Goal: Task Accomplishment & Management: Complete application form

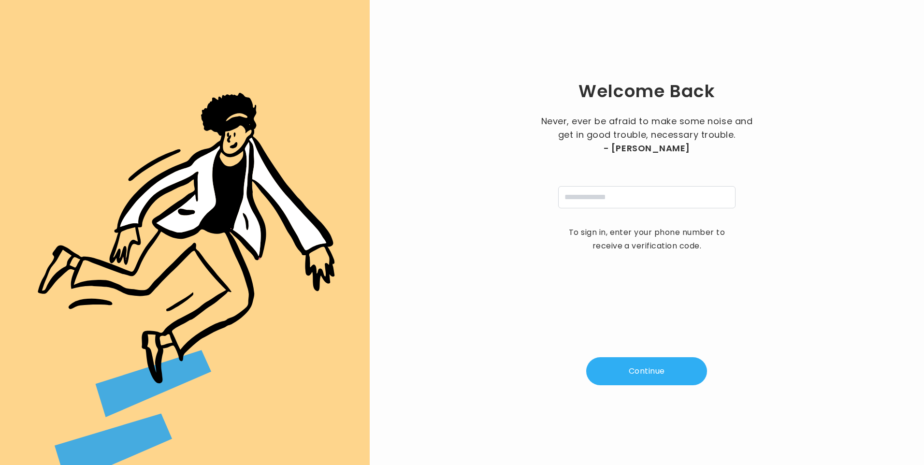
click at [584, 201] on input "tel" at bounding box center [646, 197] width 177 height 22
type input "**********"
click at [645, 377] on button "Continue" at bounding box center [646, 371] width 121 height 28
type input "*"
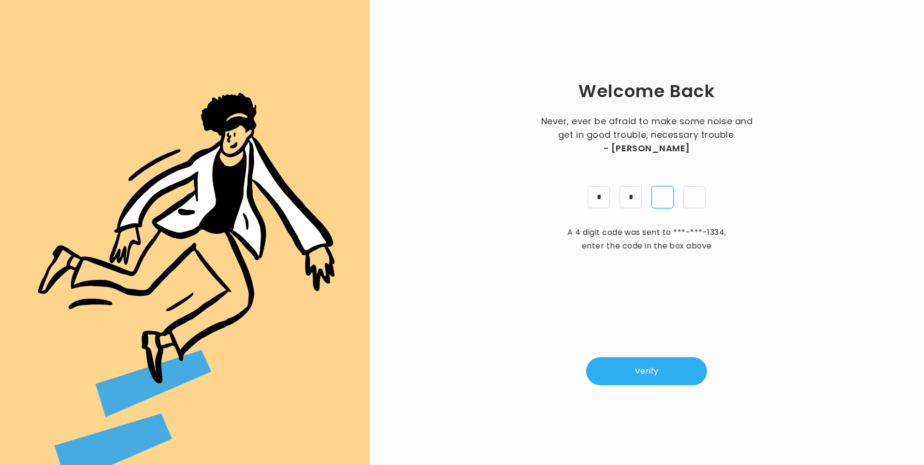
type input "*"
click at [636, 376] on button "Verify" at bounding box center [646, 371] width 121 height 28
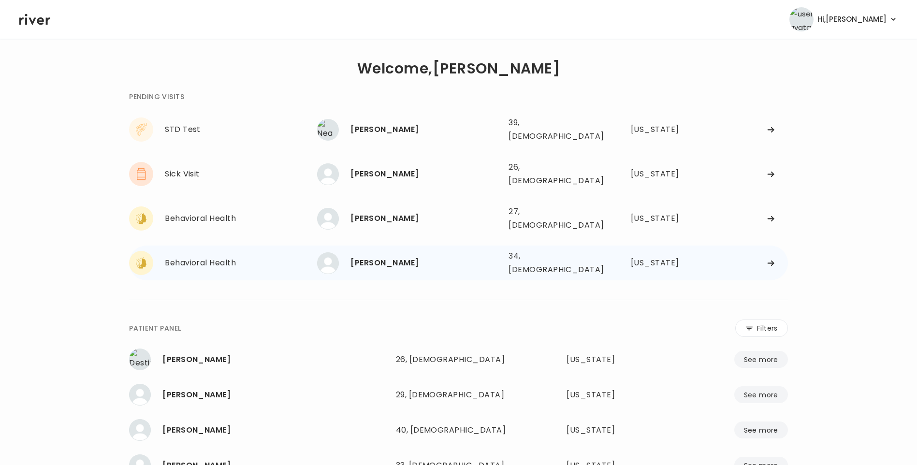
click at [388, 256] on div "Gabriella Fitzpatrick" at bounding box center [425, 263] width 150 height 14
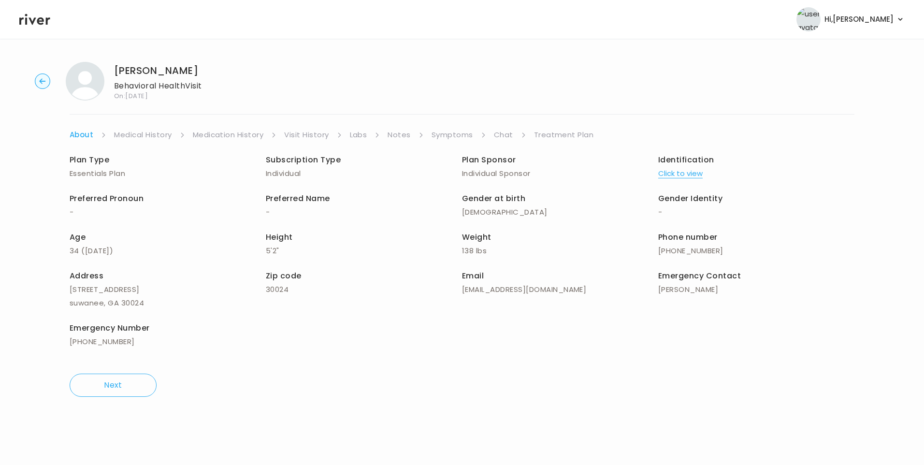
click at [306, 132] on link "Visit History" at bounding box center [306, 135] width 44 height 14
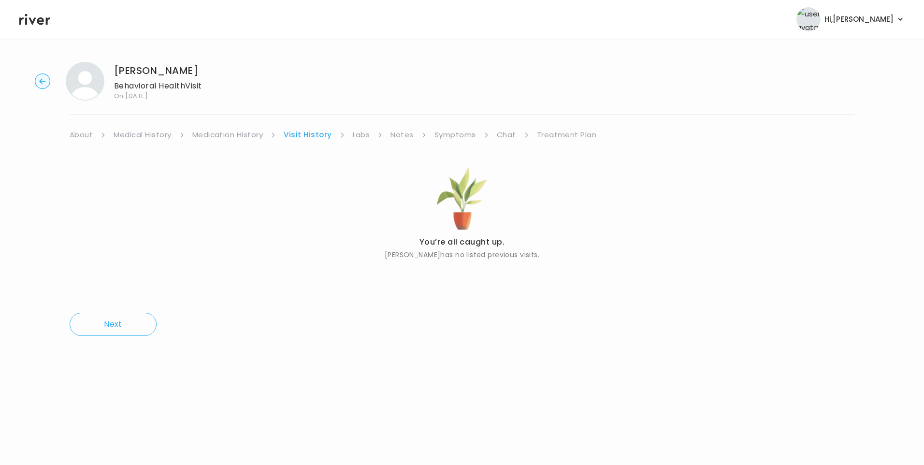
click at [72, 136] on link "About" at bounding box center [81, 135] width 23 height 14
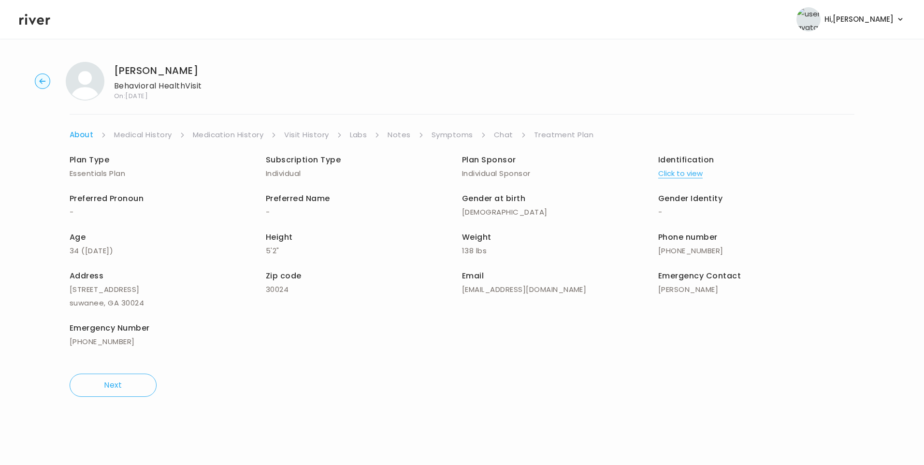
click at [692, 173] on button "Click to view" at bounding box center [680, 174] width 44 height 14
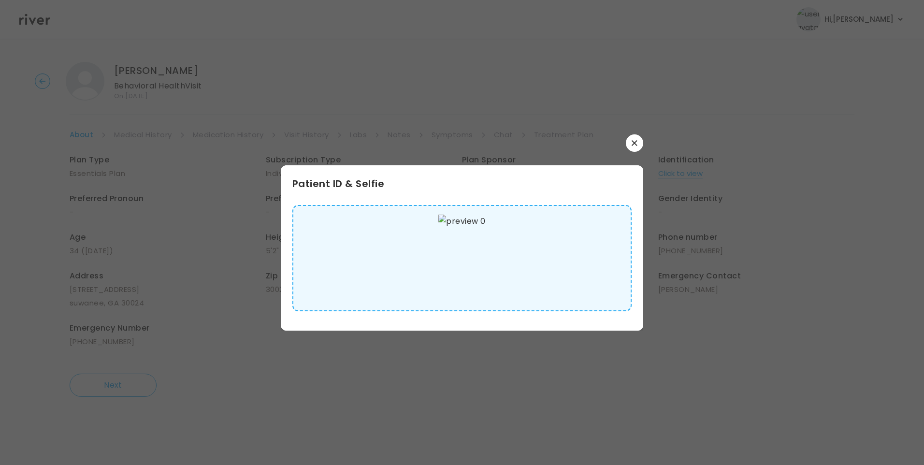
click at [634, 141] on icon "button" at bounding box center [634, 143] width 6 height 6
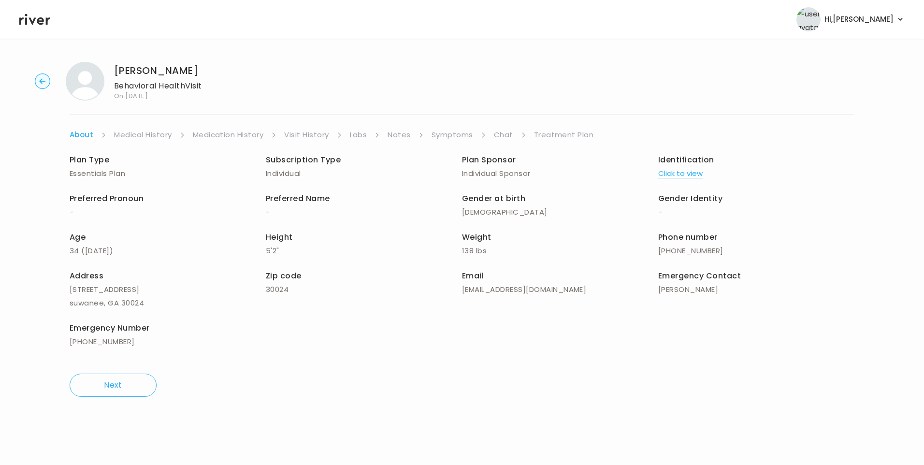
click at [160, 131] on link "Medical History" at bounding box center [142, 135] width 57 height 14
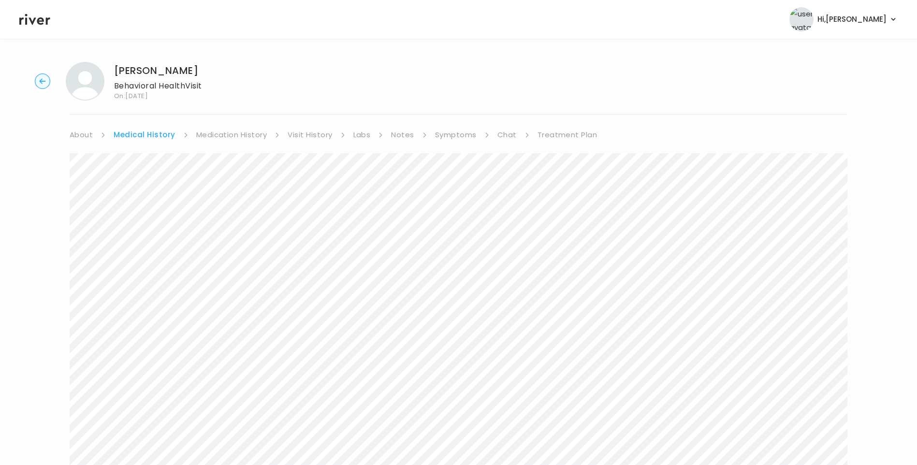
click at [448, 136] on link "Symptoms" at bounding box center [456, 135] width 42 height 14
click at [506, 54] on link "Chat" at bounding box center [504, 57] width 19 height 14
click at [81, 134] on link "About" at bounding box center [81, 135] width 23 height 14
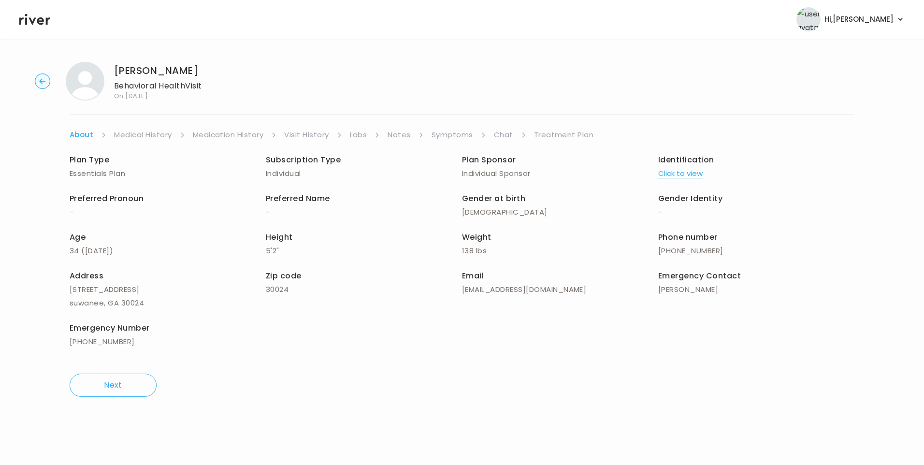
click at [504, 135] on link "Chat" at bounding box center [503, 135] width 19 height 14
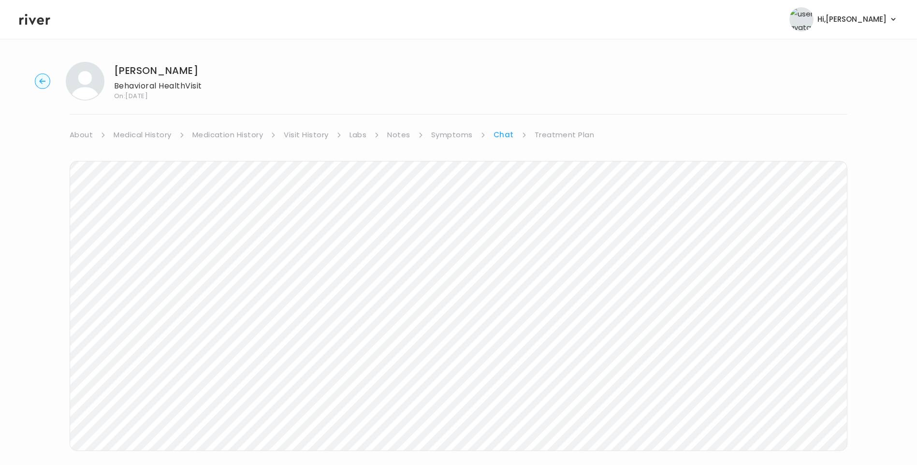
drag, startPoint x: 475, startPoint y: 133, endPoint x: 460, endPoint y: 134, distance: 15.0
click at [475, 133] on li "Symptoms" at bounding box center [458, 135] width 55 height 14
click at [454, 135] on link "Symptoms" at bounding box center [452, 135] width 42 height 14
click at [572, 134] on link "Treatment Plan" at bounding box center [565, 135] width 60 height 14
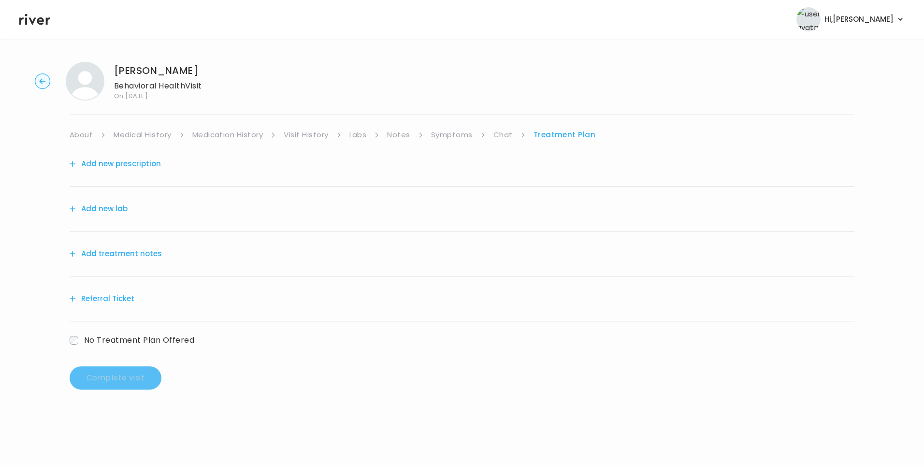
click at [509, 133] on link "Chat" at bounding box center [502, 135] width 19 height 14
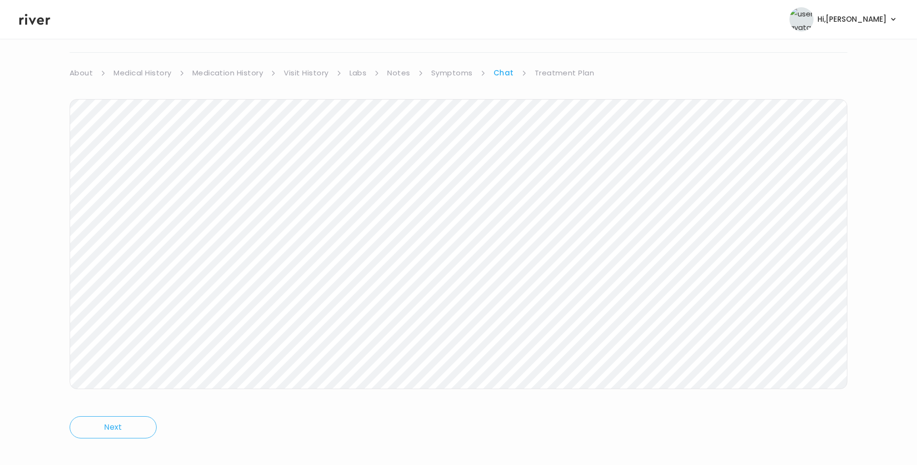
scroll to position [72, 0]
click at [567, 57] on link "Treatment Plan" at bounding box center [564, 63] width 60 height 14
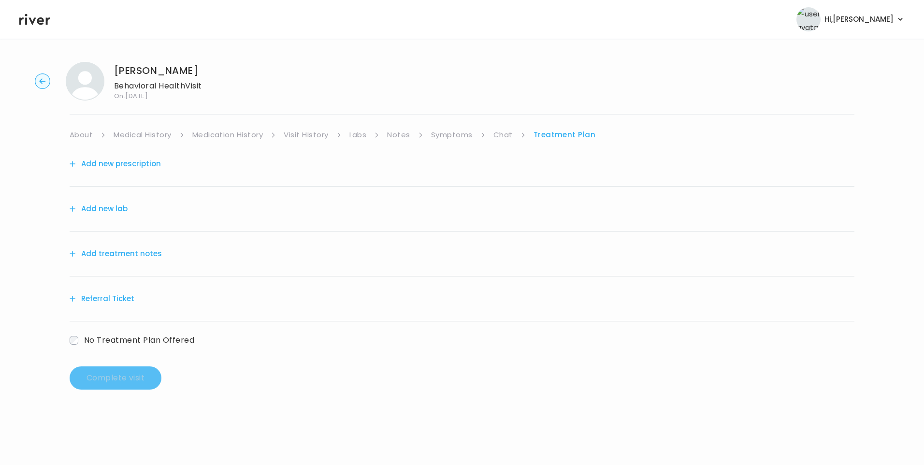
click at [134, 256] on button "Add treatment notes" at bounding box center [116, 254] width 92 height 14
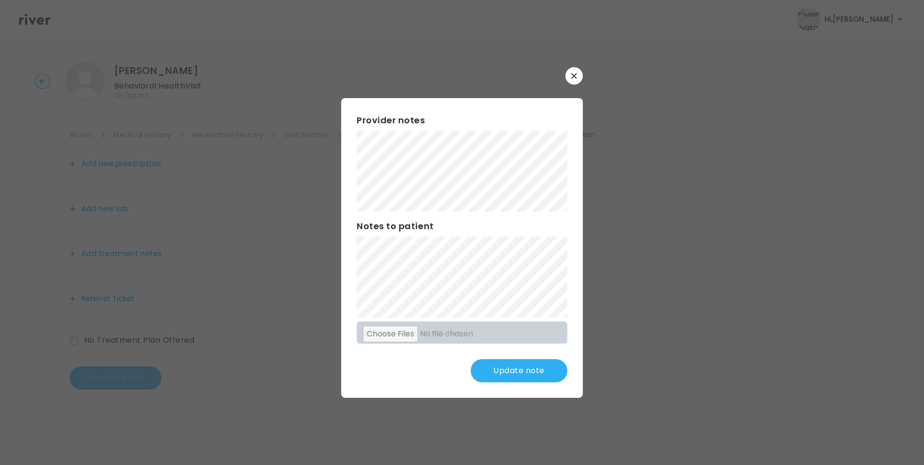
click at [520, 366] on button "Update note" at bounding box center [519, 370] width 97 height 23
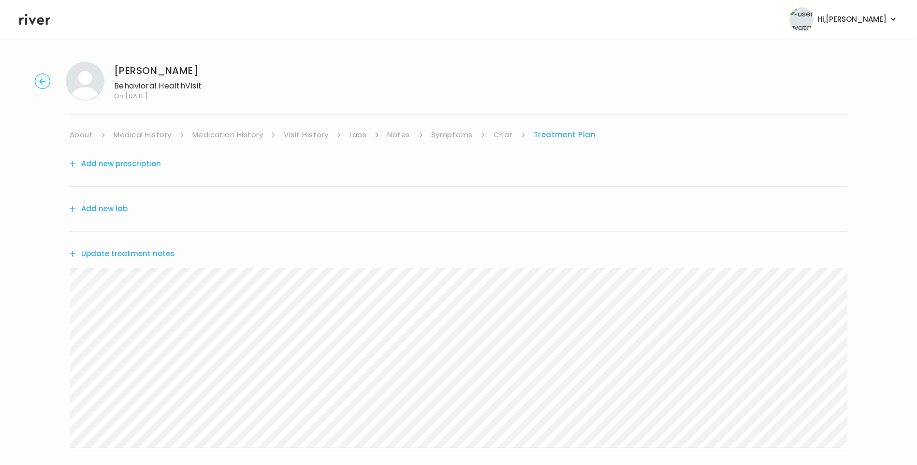
click at [499, 138] on link "Chat" at bounding box center [502, 135] width 19 height 14
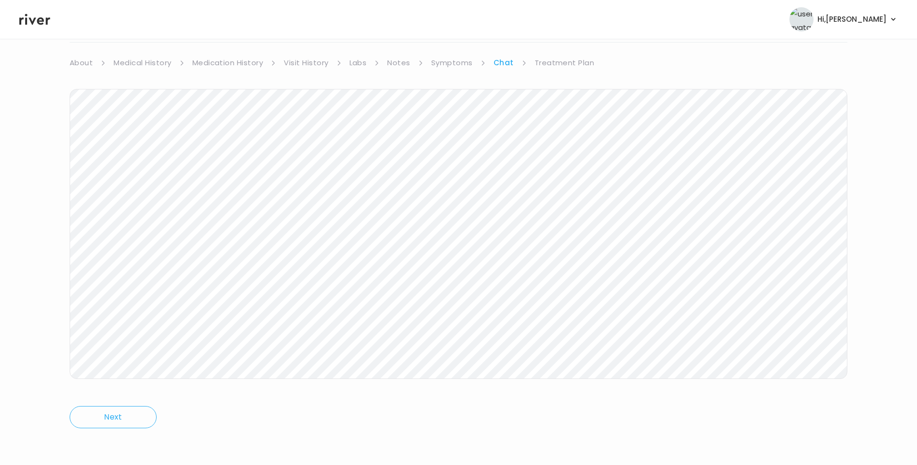
click at [37, 22] on icon at bounding box center [34, 19] width 31 height 14
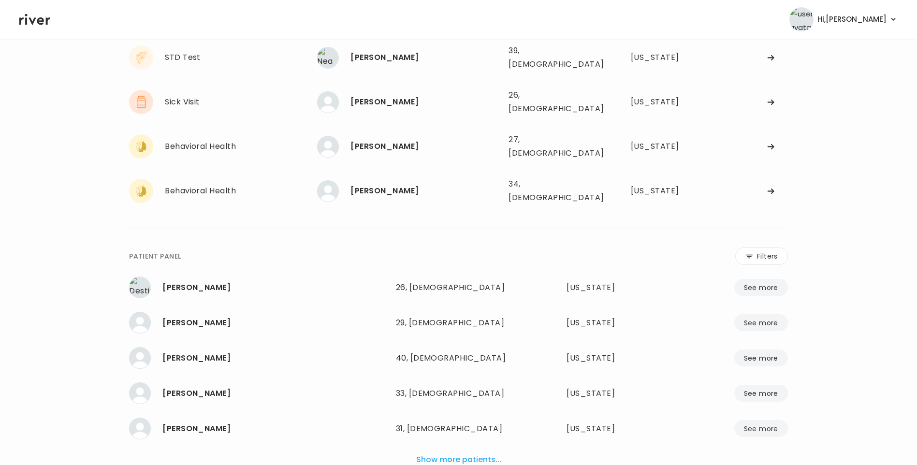
click at [389, 53] on div "Nea Britton" at bounding box center [425, 58] width 150 height 14
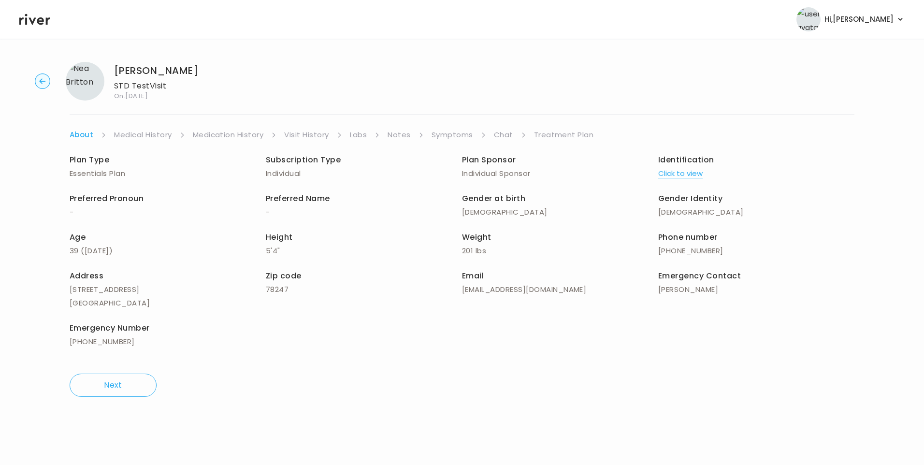
click at [462, 134] on link "Symptoms" at bounding box center [452, 135] width 42 height 14
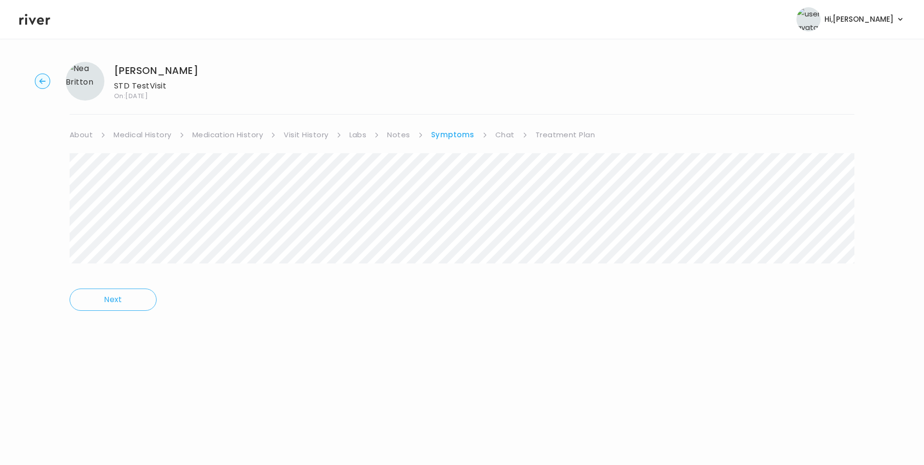
click at [156, 133] on link "Medical History" at bounding box center [142, 135] width 57 height 14
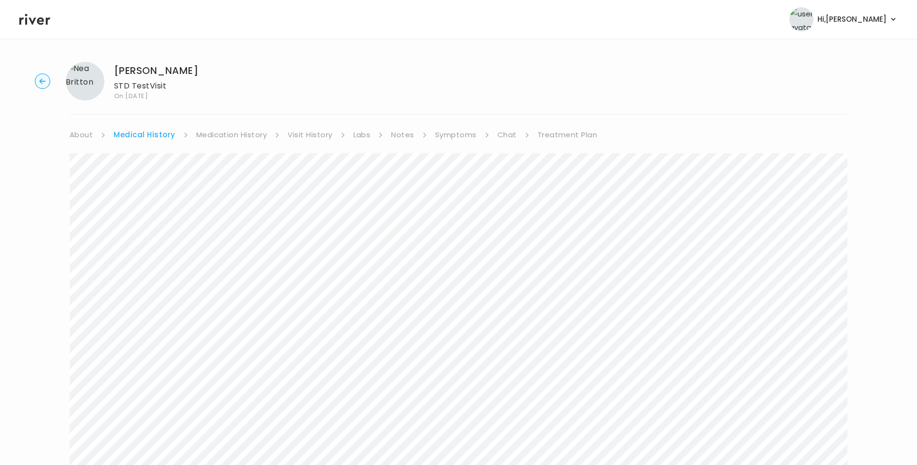
click at [312, 137] on link "Visit History" at bounding box center [309, 135] width 44 height 14
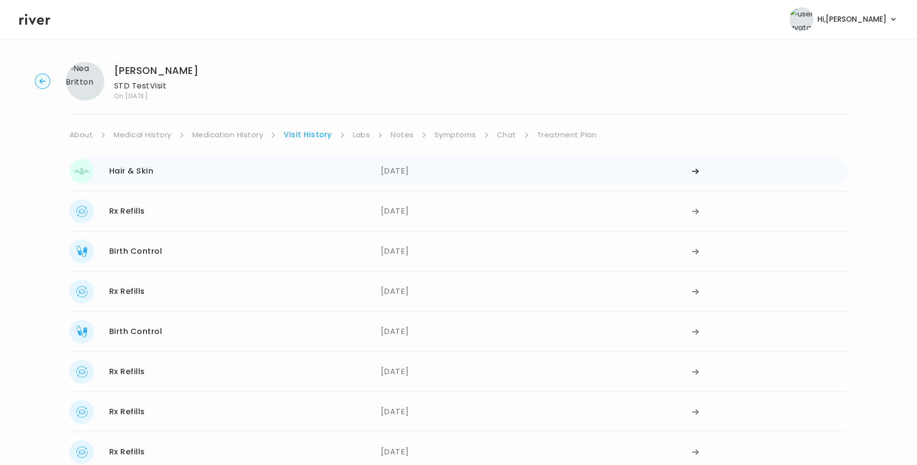
click at [394, 174] on div "10/11/2025" at bounding box center [536, 171] width 311 height 24
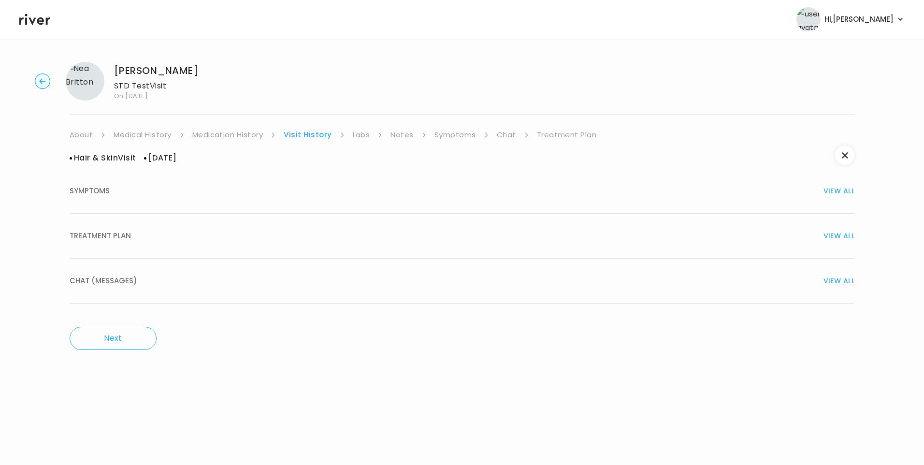
click at [194, 229] on button "TREATMENT PLAN VIEW ALL" at bounding box center [462, 236] width 785 height 45
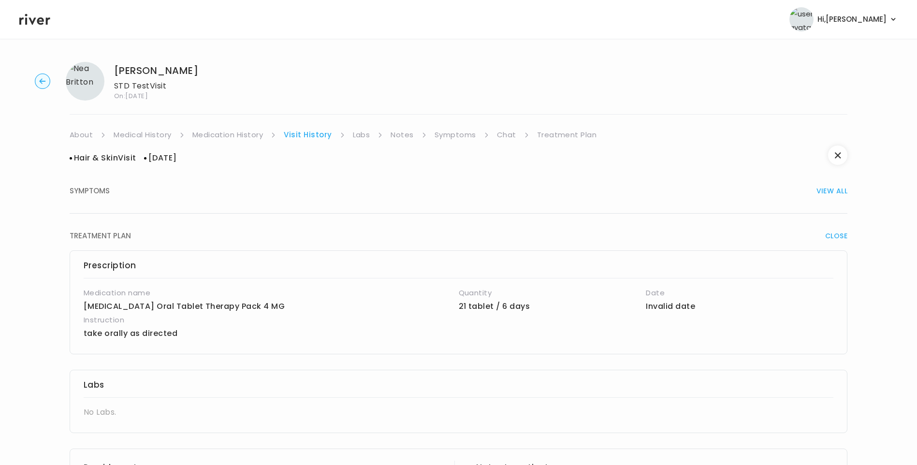
click at [241, 136] on link "Medication History" at bounding box center [227, 135] width 71 height 14
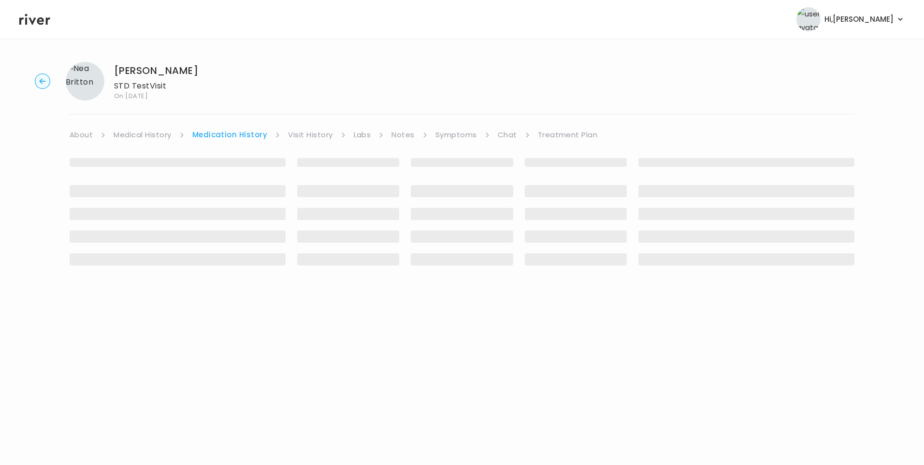
drag, startPoint x: 302, startPoint y: 134, endPoint x: 311, endPoint y: 139, distance: 10.2
click at [302, 134] on link "Visit History" at bounding box center [310, 135] width 44 height 14
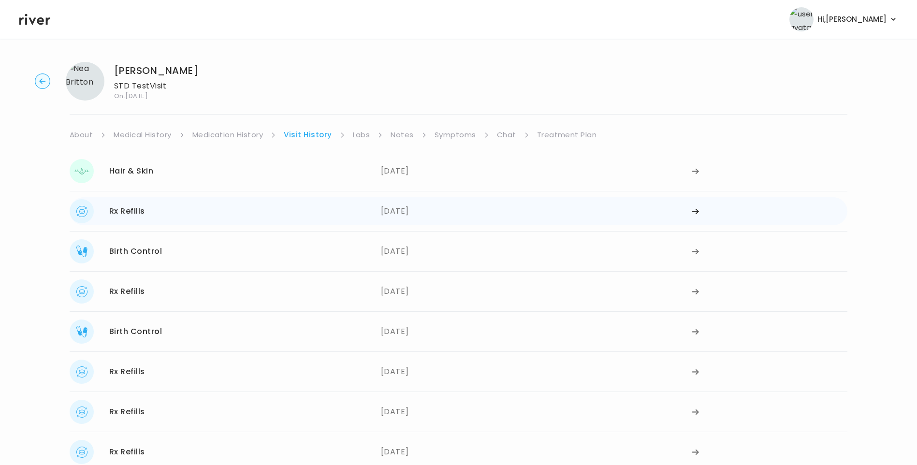
click at [258, 204] on div "Rx Refills 06/26/2025" at bounding box center [225, 211] width 311 height 24
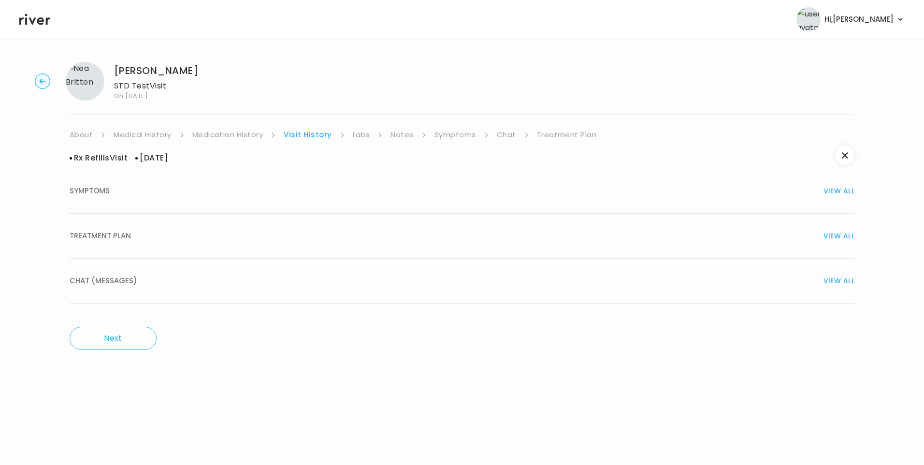
click at [147, 231] on div "TREATMENT PLAN VIEW ALL" at bounding box center [462, 236] width 785 height 14
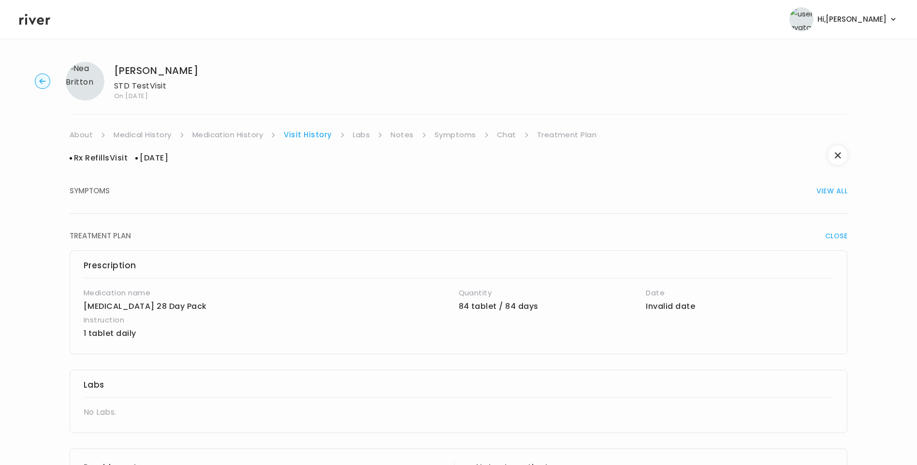
drag, startPoint x: 245, startPoint y: 137, endPoint x: 254, endPoint y: 137, distance: 8.7
click at [245, 137] on link "Medication History" at bounding box center [227, 135] width 71 height 14
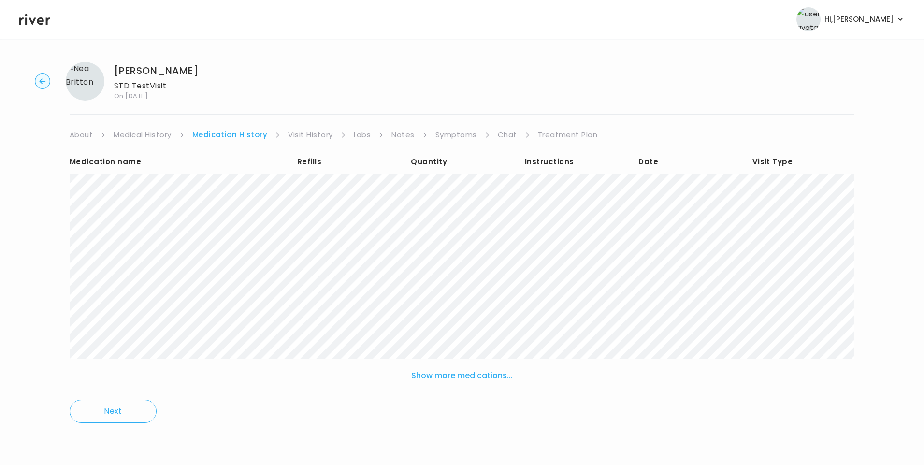
drag, startPoint x: 309, startPoint y: 134, endPoint x: 314, endPoint y: 140, distance: 7.5
click at [310, 134] on link "Visit History" at bounding box center [310, 135] width 44 height 14
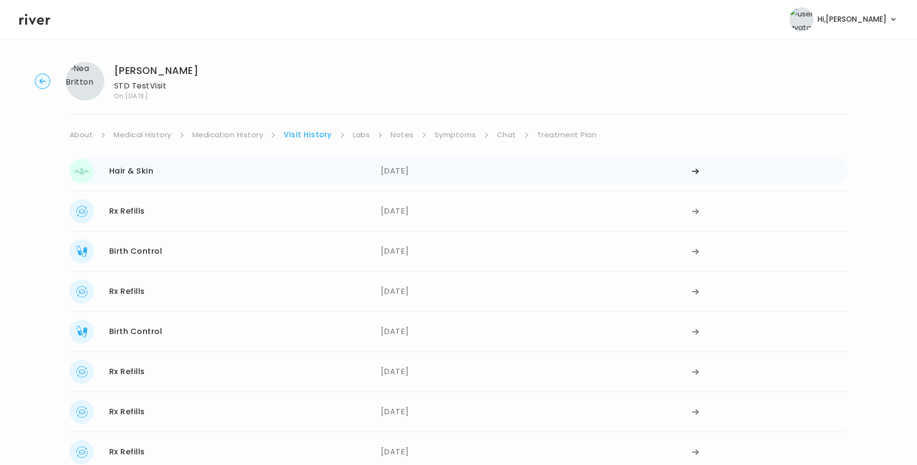
click at [183, 172] on div "Hair & Skin 10/11/2025" at bounding box center [225, 171] width 311 height 24
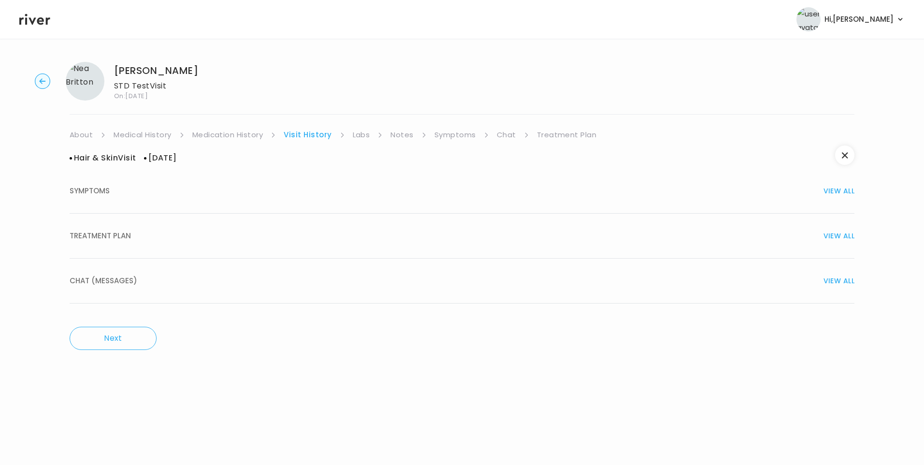
drag, startPoint x: 101, startPoint y: 232, endPoint x: 161, endPoint y: 293, distance: 85.8
click at [102, 233] on span "TREATMENT PLAN" at bounding box center [100, 236] width 61 height 14
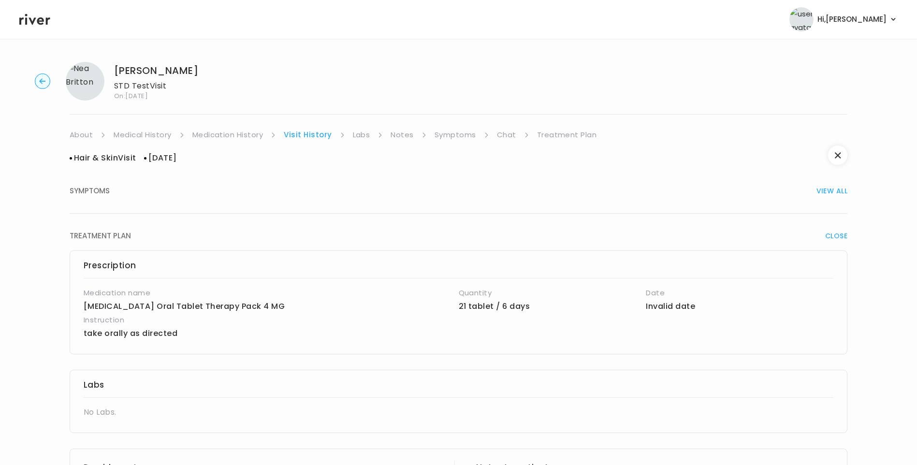
scroll to position [407, 0]
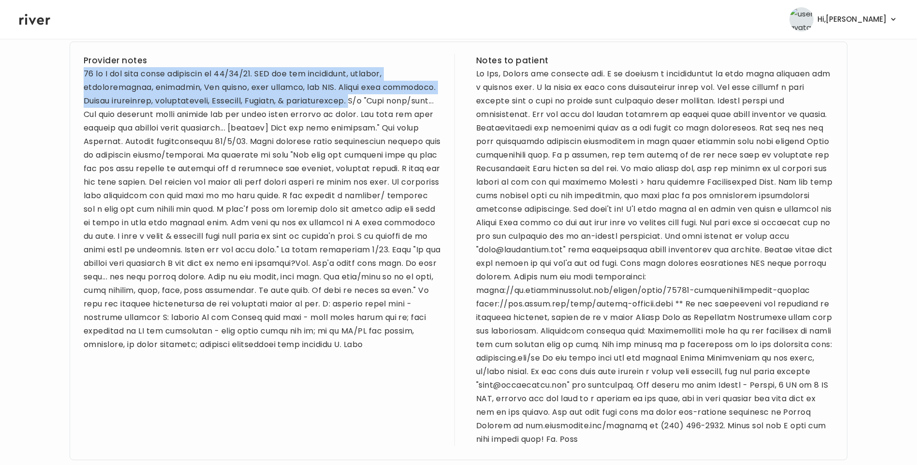
drag, startPoint x: 85, startPoint y: 74, endPoint x: 372, endPoint y: 107, distance: 289.3
click at [372, 107] on div at bounding box center [262, 209] width 357 height 284
drag, startPoint x: 372, startPoint y: 107, endPoint x: 323, endPoint y: 88, distance: 52.6
copy div "39 yo F for skin visit submitted on 10/11/25. PMH sig for depression, anxiety, …"
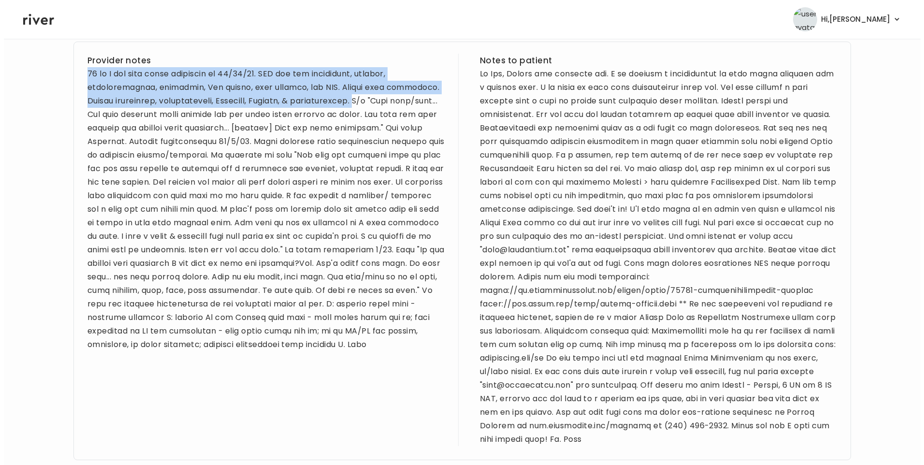
scroll to position [0, 0]
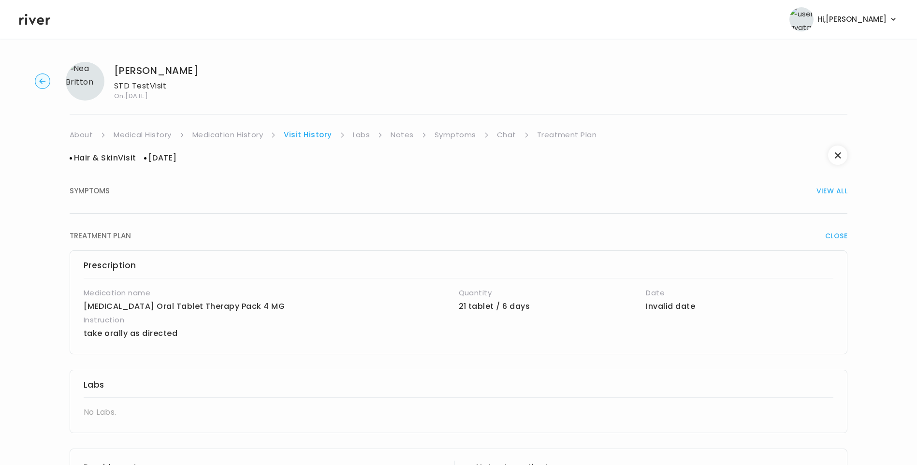
click at [569, 129] on link "Treatment Plan" at bounding box center [567, 135] width 60 height 14
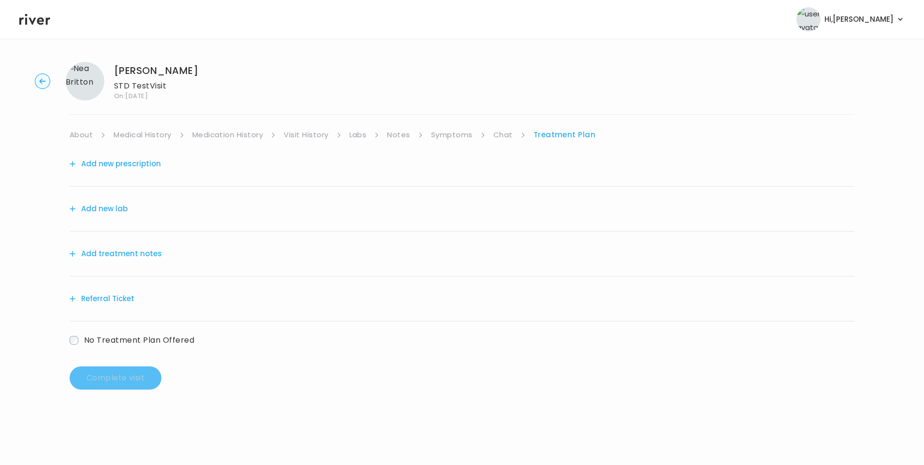
click at [136, 252] on button "Add treatment notes" at bounding box center [116, 254] width 92 height 14
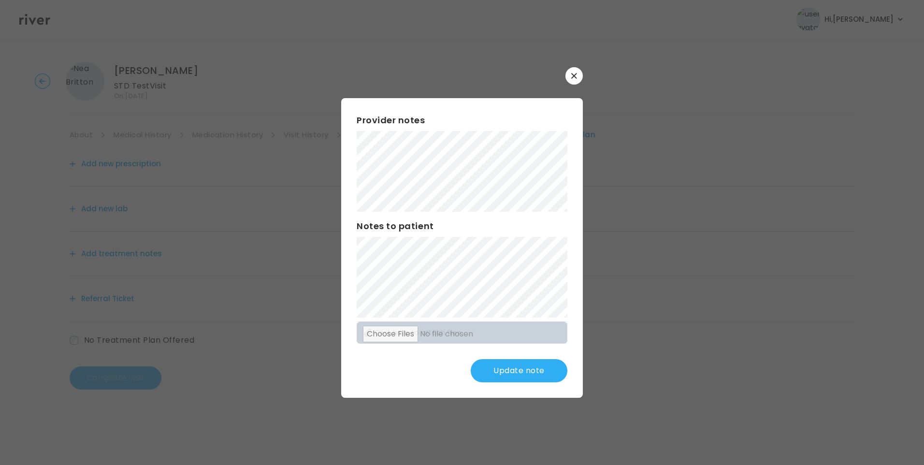
click at [576, 365] on div "Provider notes Notes to patient Click here to attach files Update note" at bounding box center [462, 248] width 242 height 300
click at [527, 370] on button "Update note" at bounding box center [519, 370] width 97 height 23
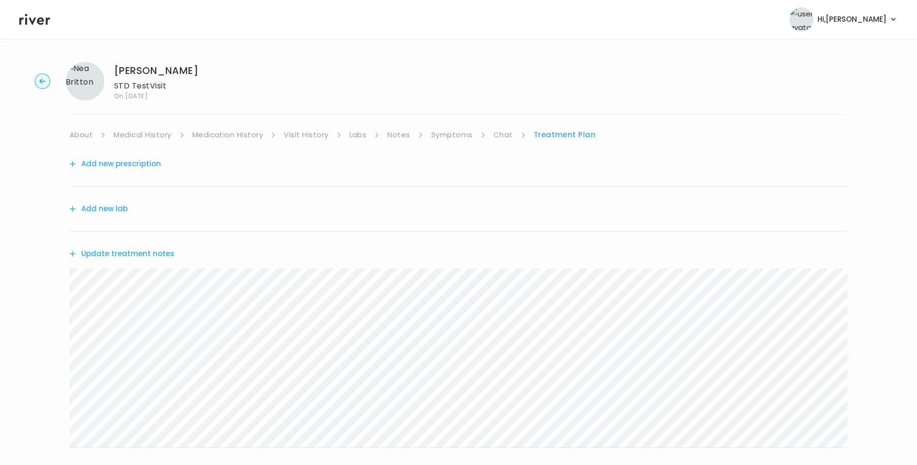
click at [106, 256] on button "Update treatment notes" at bounding box center [122, 254] width 105 height 14
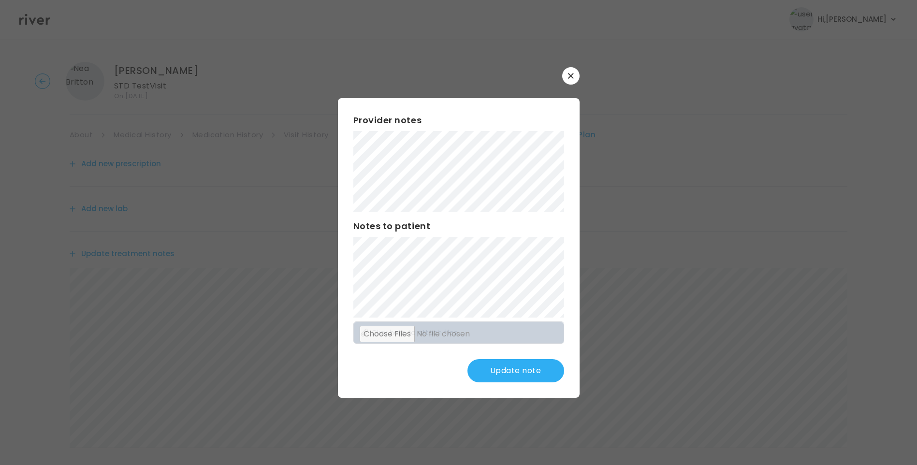
click at [537, 369] on button "Update note" at bounding box center [515, 370] width 97 height 23
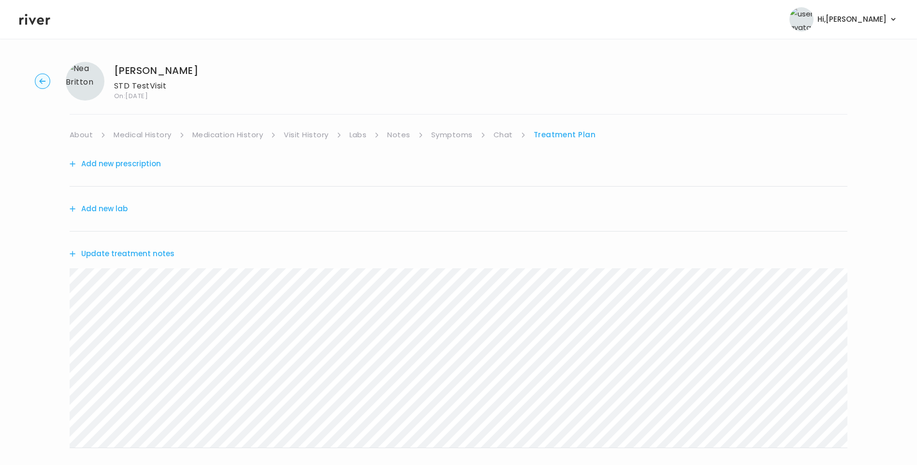
click at [357, 137] on link "Labs" at bounding box center [357, 135] width 17 height 14
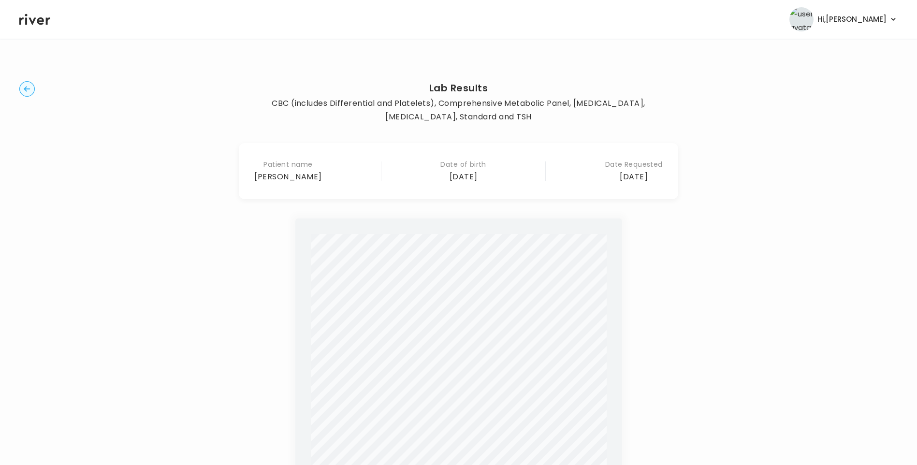
scroll to position [238, 0]
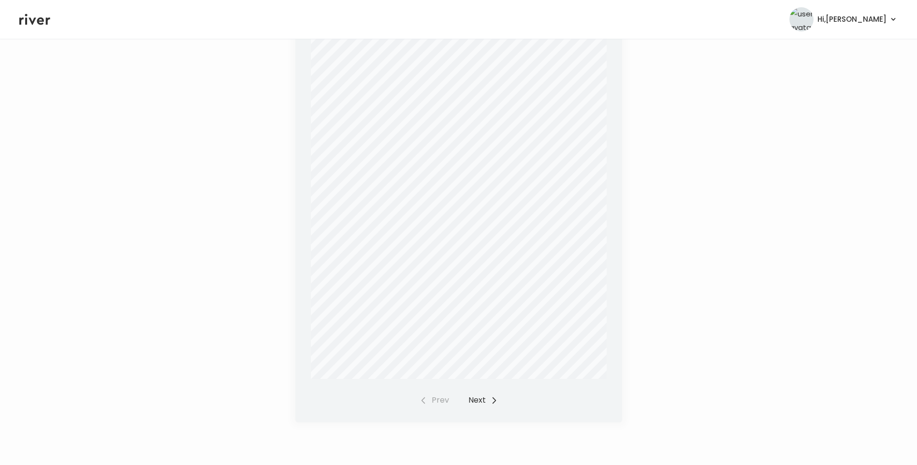
click at [479, 402] on button "Next" at bounding box center [482, 400] width 29 height 14
click at [479, 401] on div "Prev Next" at bounding box center [458, 400] width 78 height 14
click at [434, 401] on button "Prev" at bounding box center [433, 400] width 29 height 14
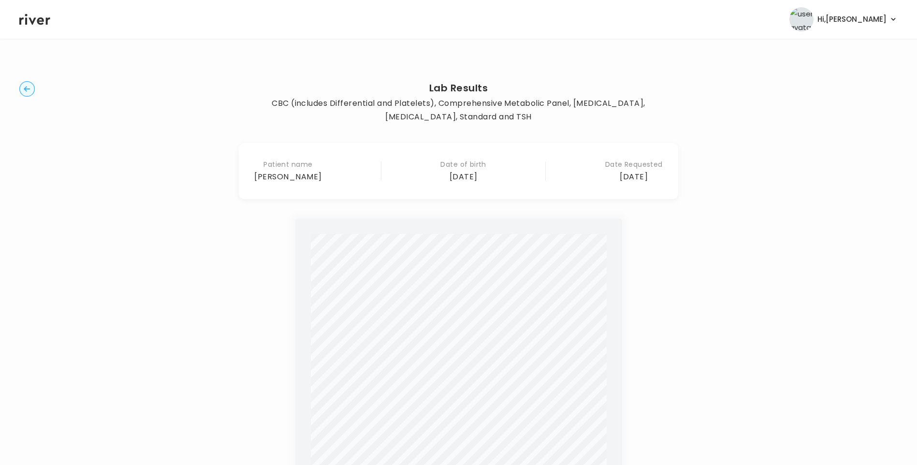
drag, startPoint x: 29, startPoint y: 87, endPoint x: 120, endPoint y: 121, distance: 98.0
click at [29, 87] on circle "button" at bounding box center [27, 89] width 15 height 15
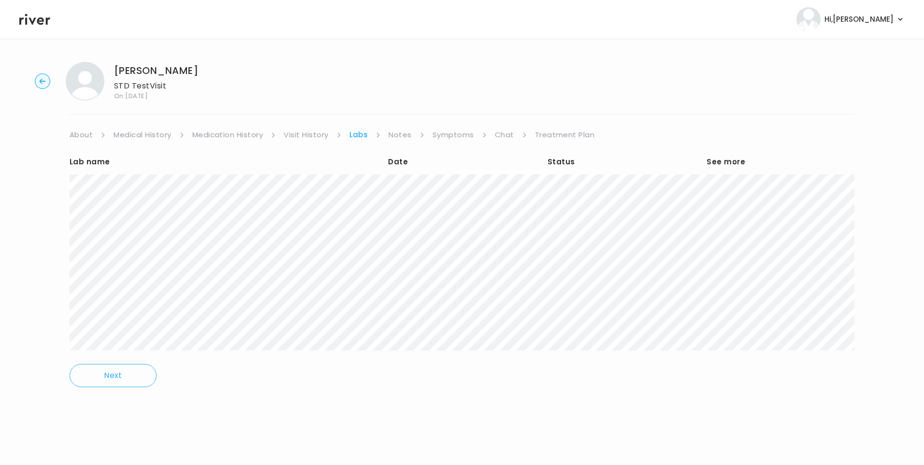
click at [571, 135] on link "Treatment Plan" at bounding box center [565, 135] width 60 height 14
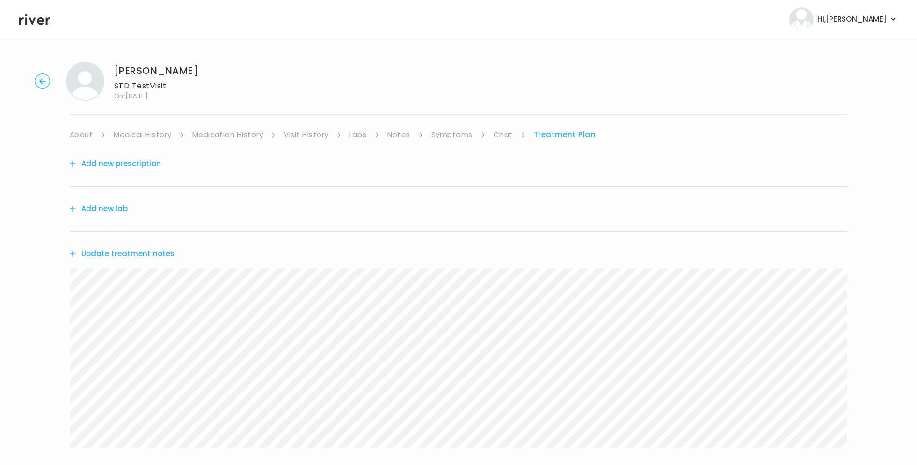
click at [163, 254] on button "Update treatment notes" at bounding box center [122, 254] width 105 height 14
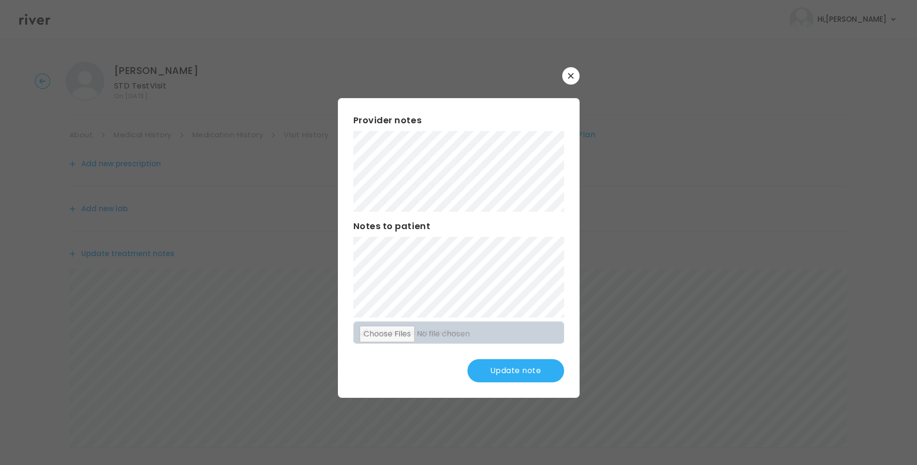
click at [515, 372] on button "Update note" at bounding box center [515, 370] width 97 height 23
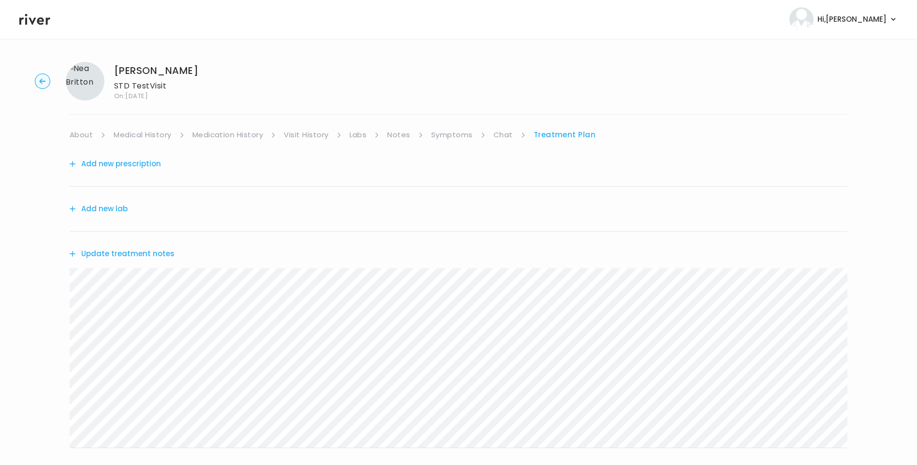
click at [118, 207] on button "Add new lab" at bounding box center [99, 209] width 58 height 14
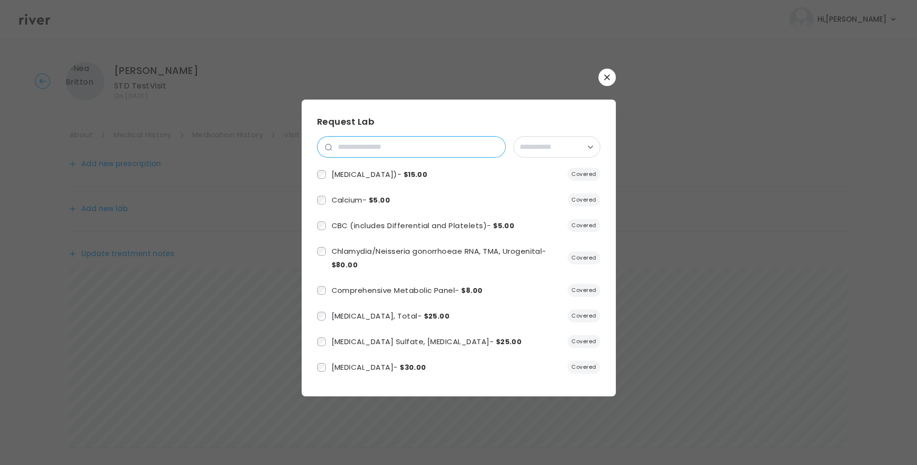
click at [387, 152] on input "search" at bounding box center [418, 147] width 173 height 20
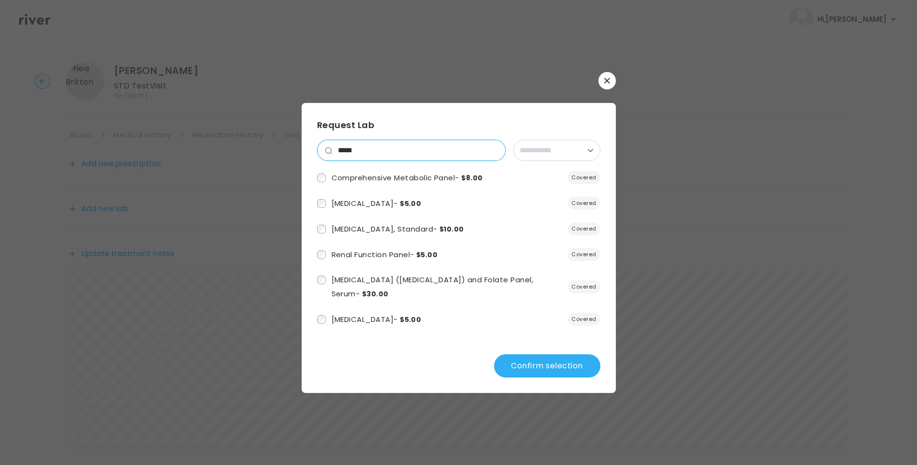
click at [383, 153] on input "*****" at bounding box center [418, 150] width 173 height 20
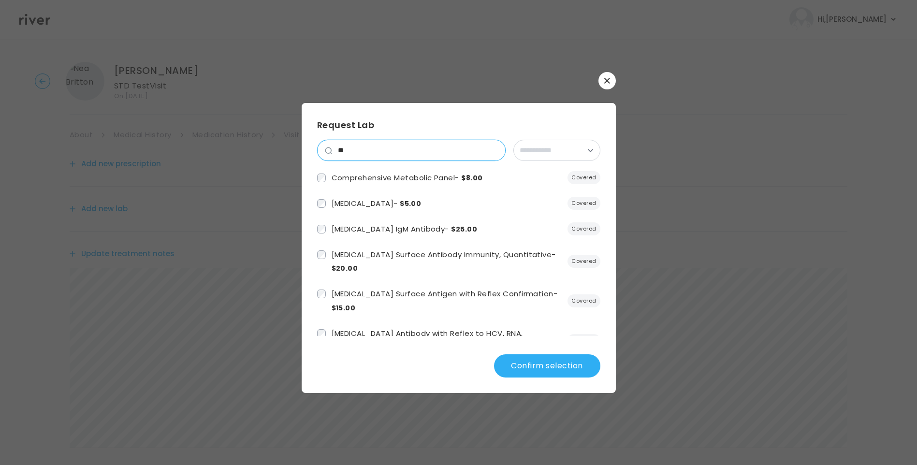
type input "*"
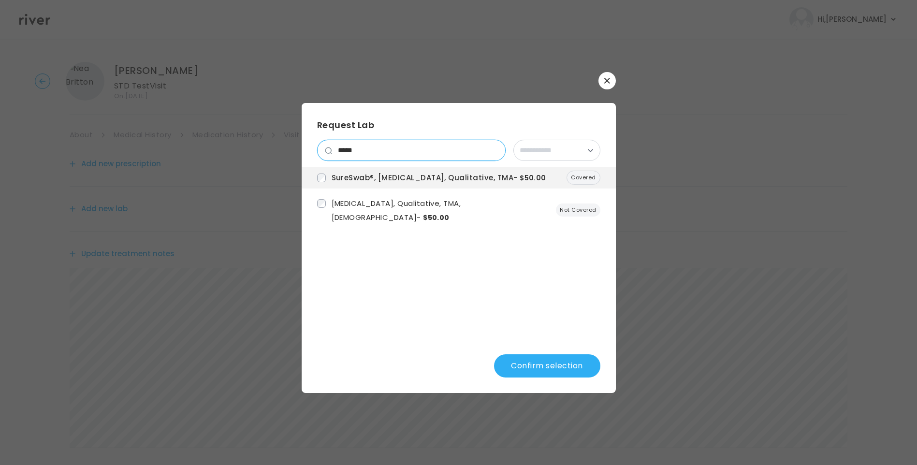
drag, startPoint x: 376, startPoint y: 149, endPoint x: 326, endPoint y: 152, distance: 50.8
click at [326, 152] on div "*****" at bounding box center [411, 150] width 188 height 21
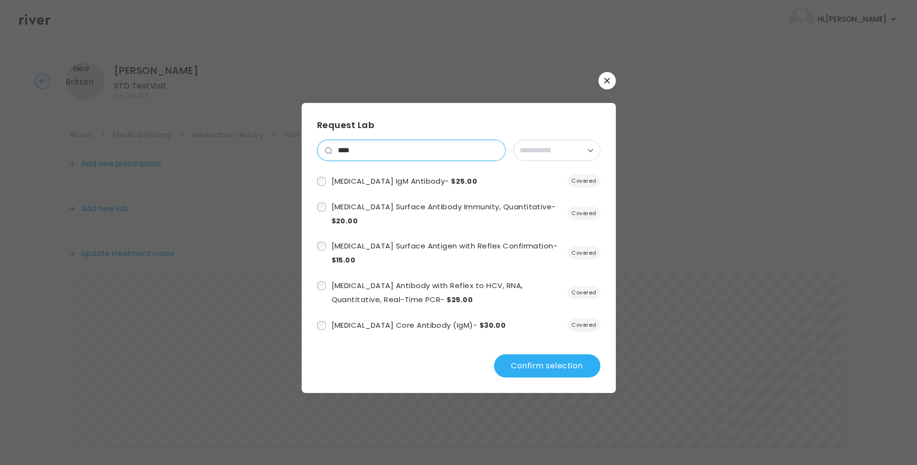
scroll to position [21, 0]
type input "****"
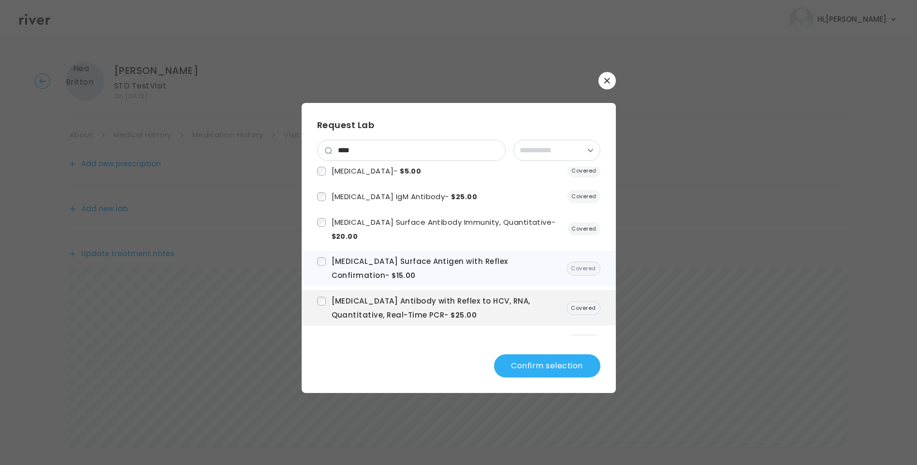
scroll to position [0, 0]
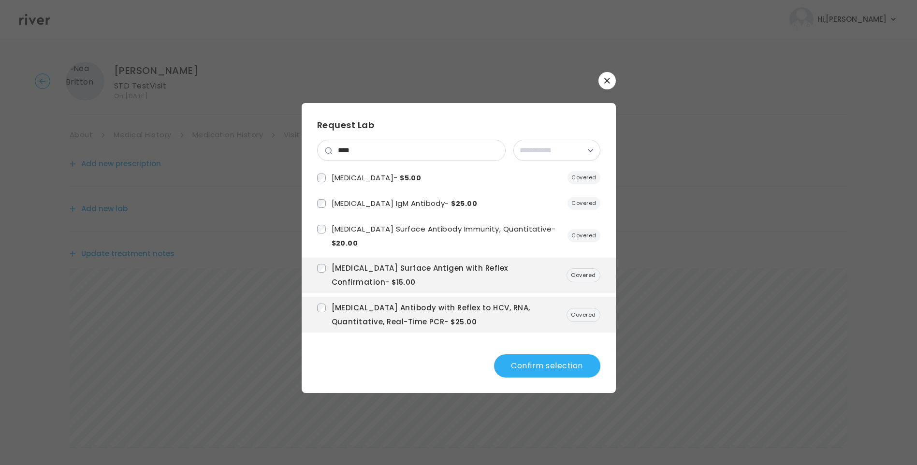
click at [527, 367] on button "Confirm selection" at bounding box center [547, 365] width 106 height 23
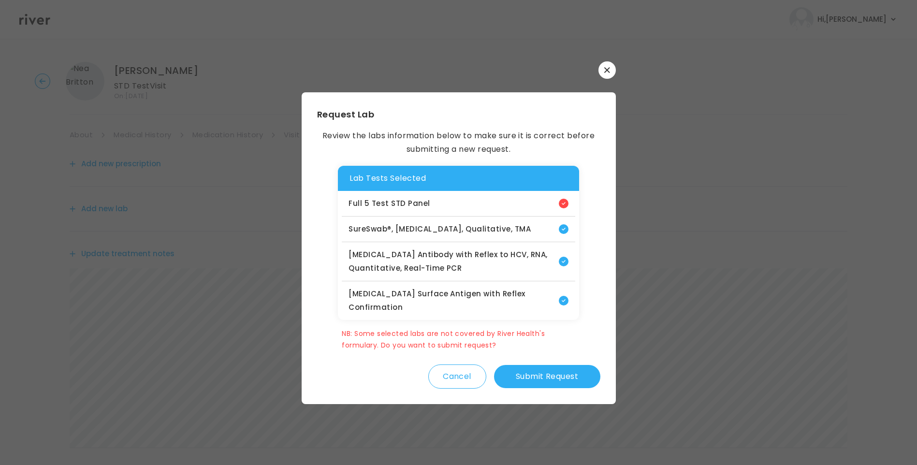
click at [563, 375] on button "Submit Request" at bounding box center [547, 376] width 106 height 23
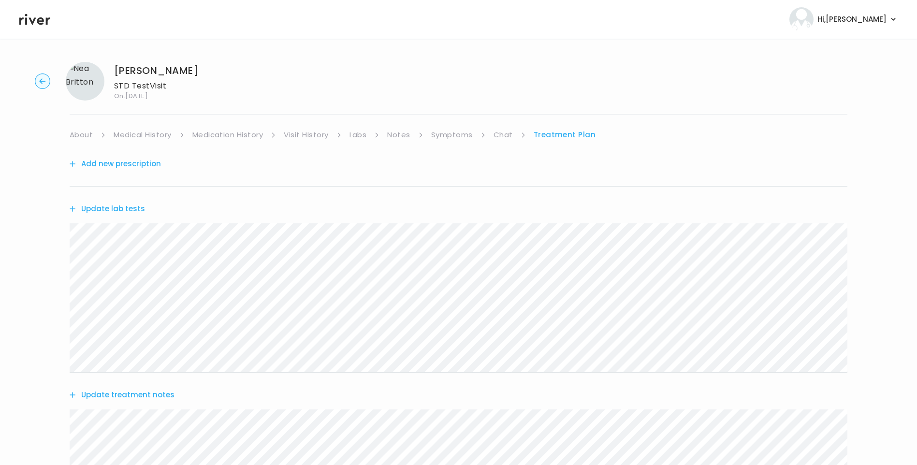
scroll to position [260, 0]
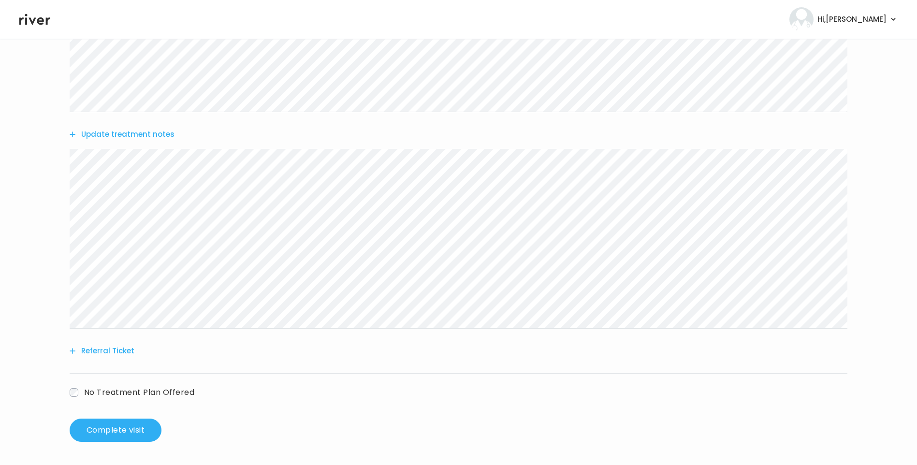
click at [154, 137] on button "Update treatment notes" at bounding box center [122, 135] width 105 height 14
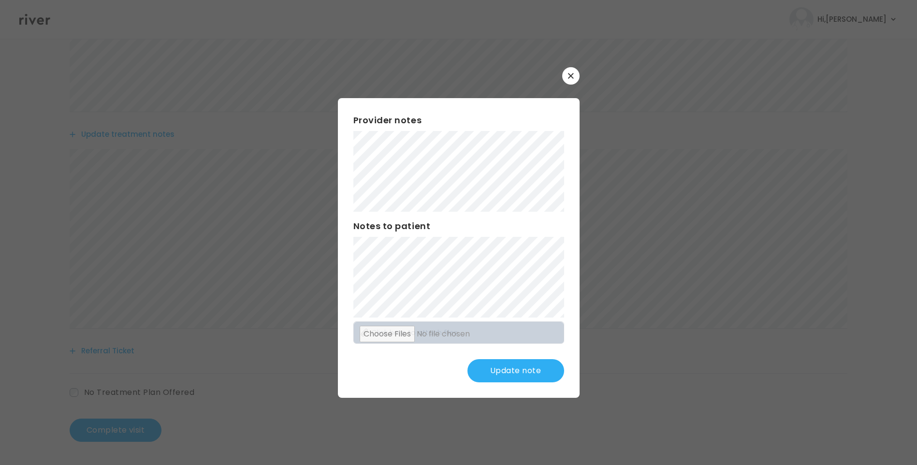
click at [512, 370] on button "Update note" at bounding box center [515, 370] width 97 height 23
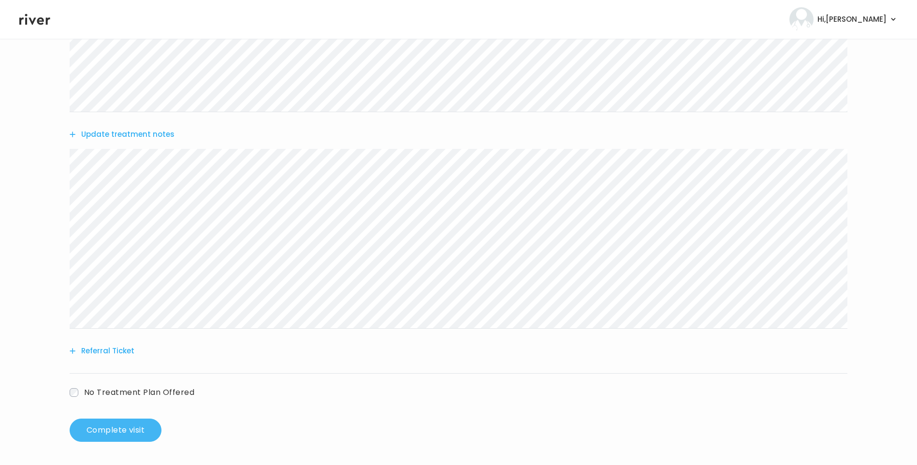
click at [132, 433] on button "Complete visit" at bounding box center [116, 429] width 92 height 23
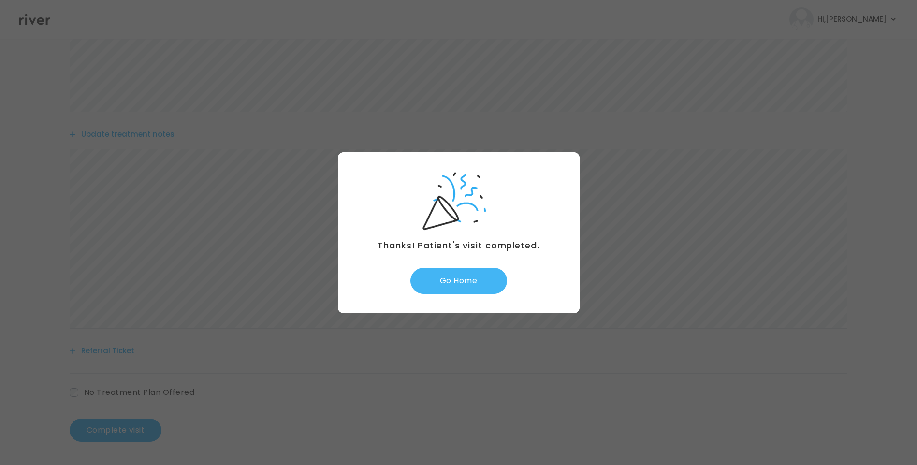
click at [468, 282] on button "Go Home" at bounding box center [458, 281] width 97 height 26
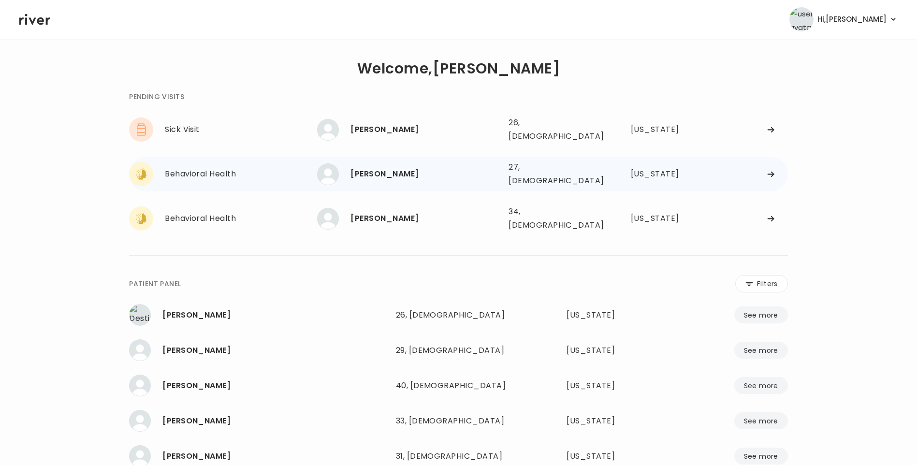
click at [416, 167] on div "[PERSON_NAME]" at bounding box center [425, 174] width 150 height 14
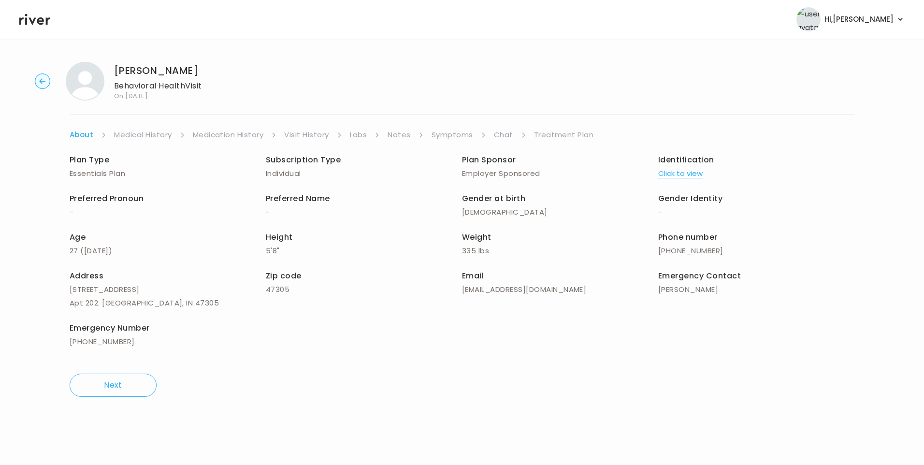
click at [306, 135] on link "Visit History" at bounding box center [306, 135] width 44 height 14
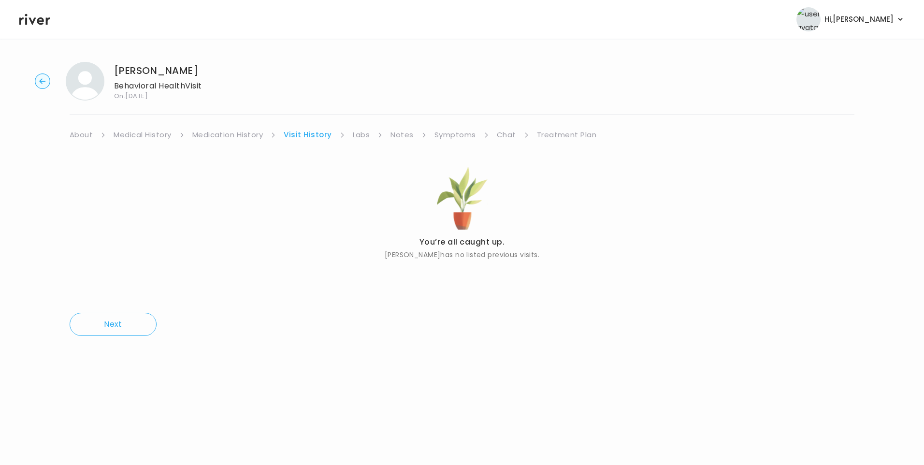
click at [81, 135] on link "About" at bounding box center [81, 135] width 23 height 14
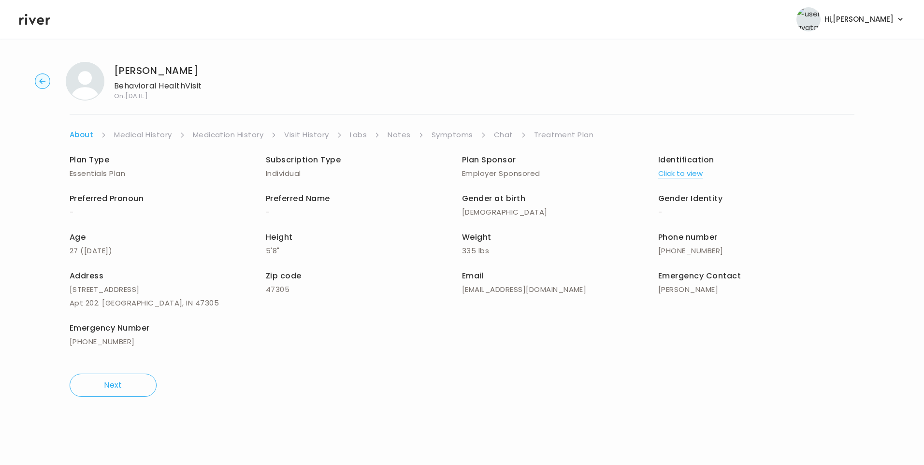
click at [686, 177] on button "Click to view" at bounding box center [680, 174] width 44 height 14
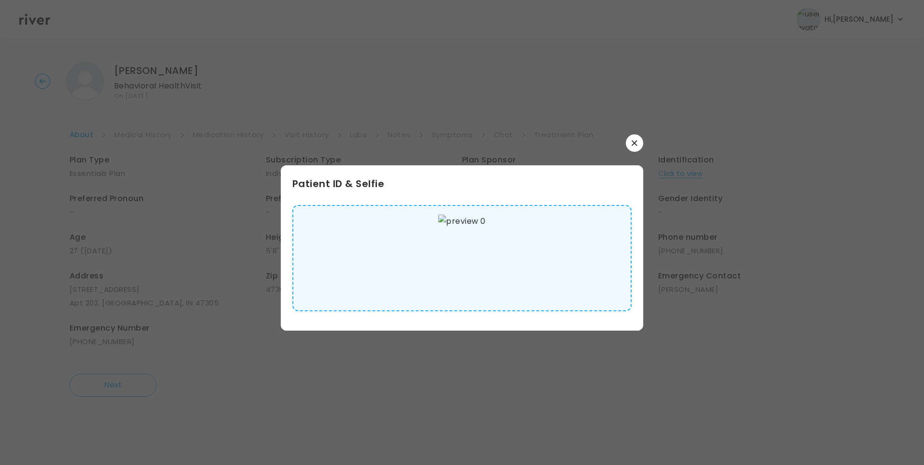
click at [456, 274] on img at bounding box center [461, 258] width 47 height 87
click at [634, 140] on icon "button" at bounding box center [634, 143] width 6 height 6
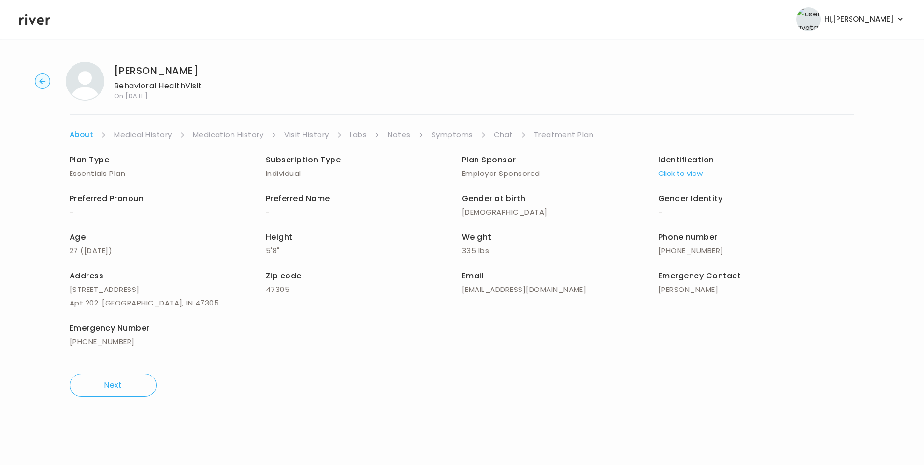
click at [148, 136] on link "Medical History" at bounding box center [142, 135] width 57 height 14
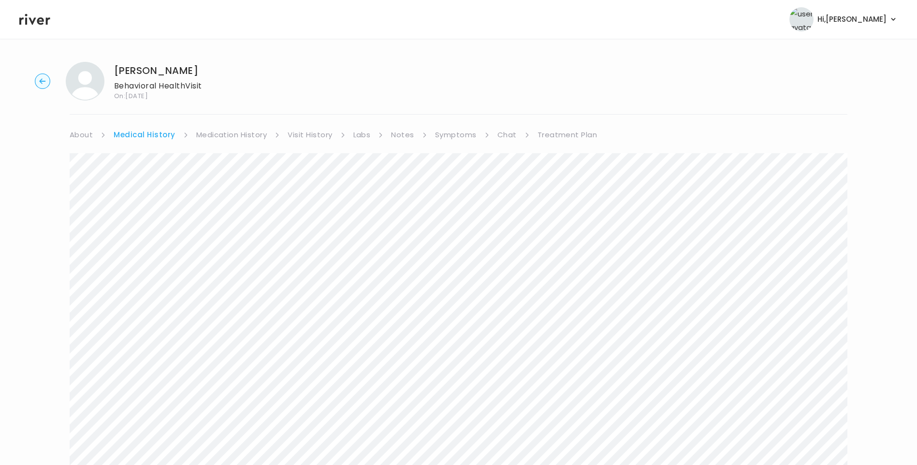
click at [462, 139] on link "Symptoms" at bounding box center [456, 135] width 42 height 14
click at [510, 131] on link "Chat" at bounding box center [504, 135] width 19 height 14
click at [85, 134] on link "About" at bounding box center [81, 135] width 23 height 14
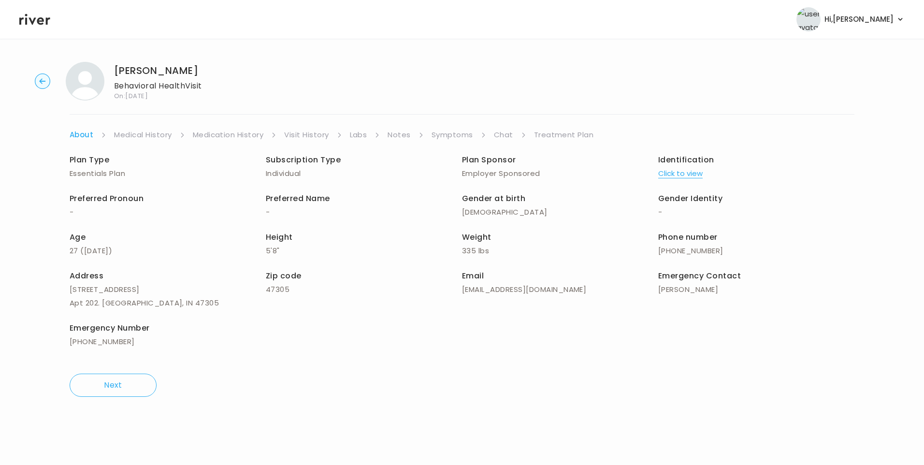
click at [500, 138] on link "Chat" at bounding box center [503, 135] width 19 height 14
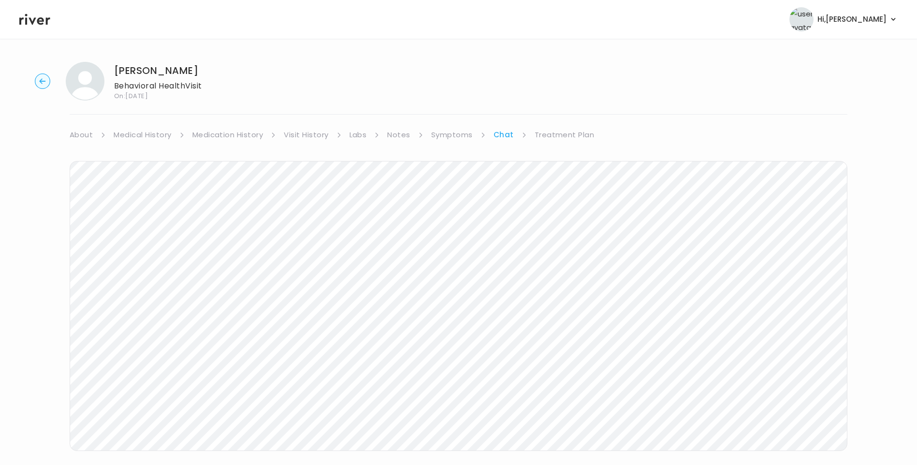
click at [91, 134] on link "About" at bounding box center [81, 135] width 23 height 14
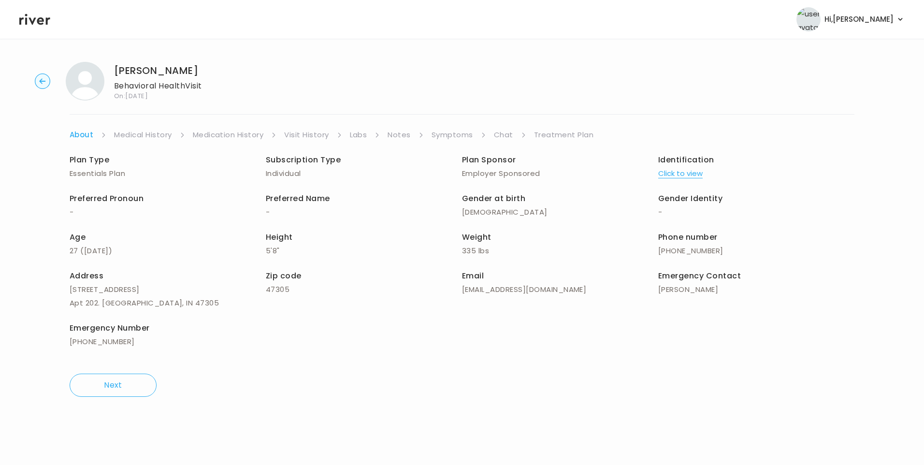
click at [143, 134] on link "Medical History" at bounding box center [142, 135] width 57 height 14
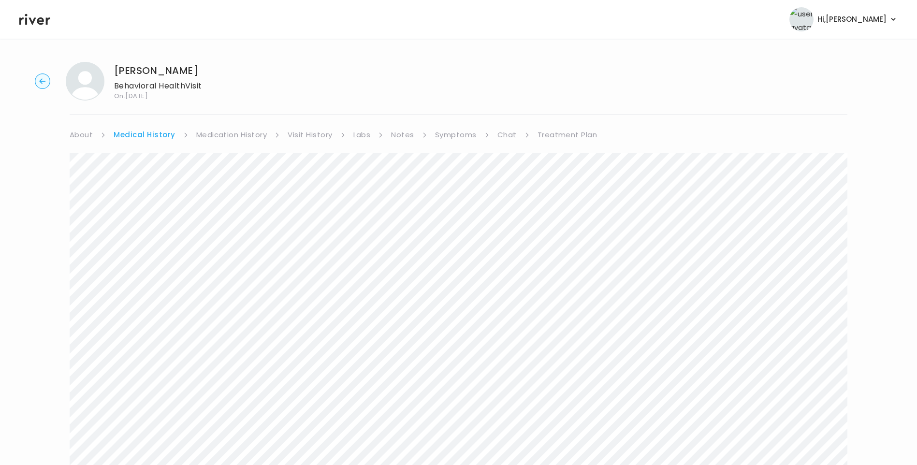
click at [458, 140] on link "Symptoms" at bounding box center [456, 135] width 42 height 14
drag, startPoint x: 564, startPoint y: 136, endPoint x: 570, endPoint y: 138, distance: 5.8
click at [565, 136] on link "Treatment Plan" at bounding box center [565, 135] width 60 height 14
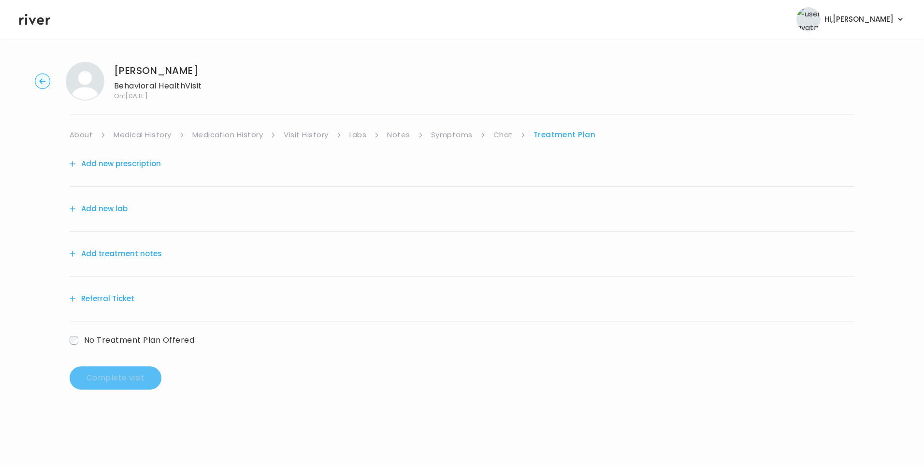
click at [504, 135] on link "Chat" at bounding box center [502, 135] width 19 height 14
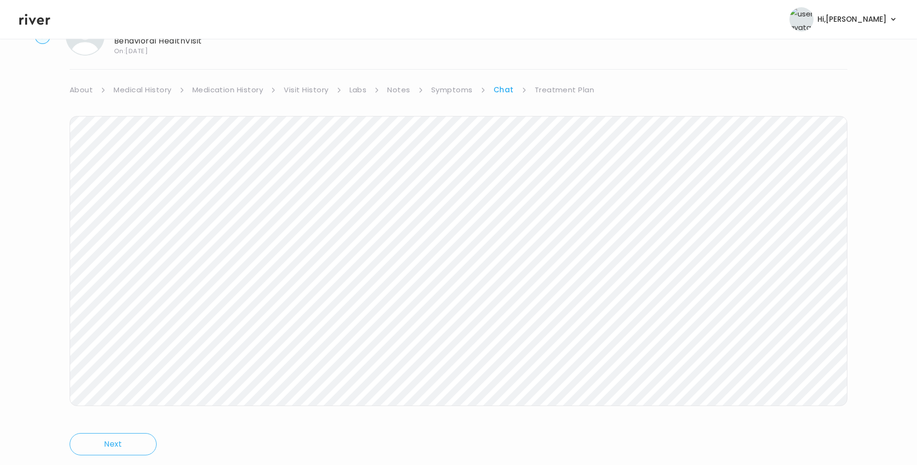
scroll to position [62, 0]
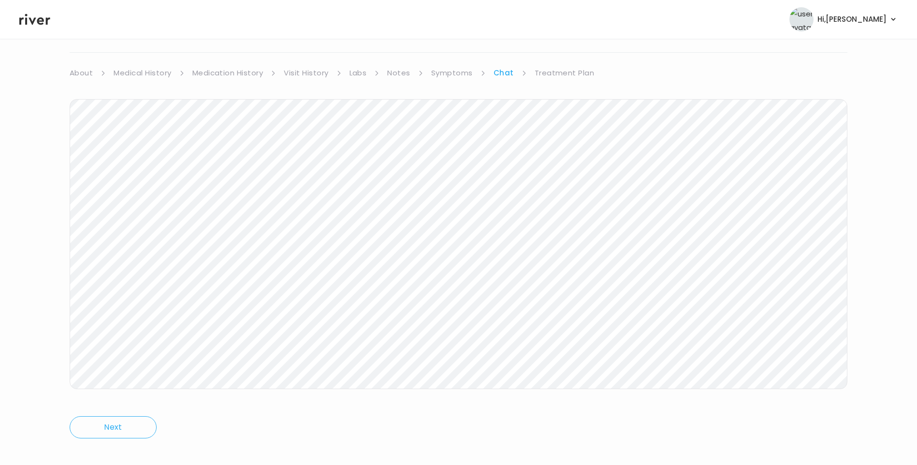
click at [563, 75] on link "Treatment Plan" at bounding box center [564, 73] width 60 height 14
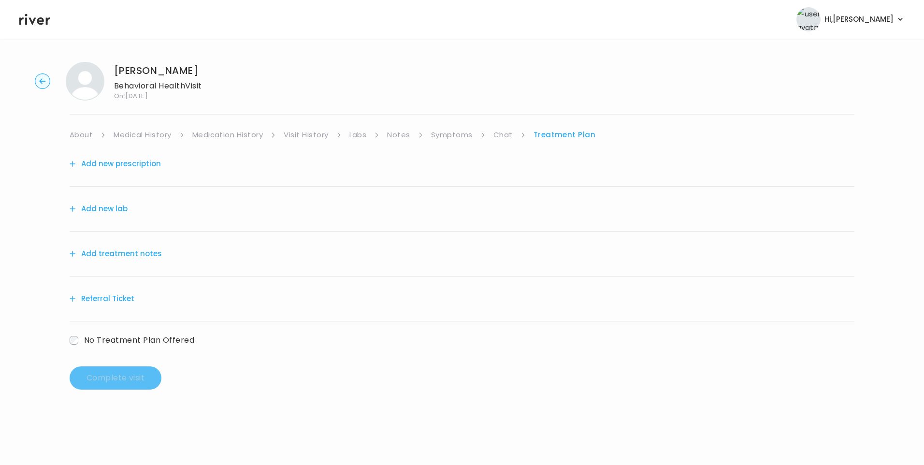
click at [146, 254] on button "Add treatment notes" at bounding box center [116, 254] width 92 height 14
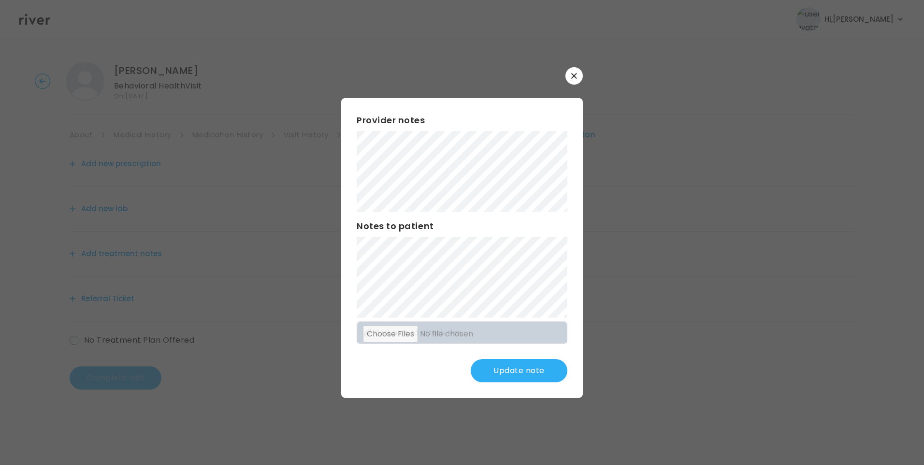
click at [513, 370] on button "Update note" at bounding box center [519, 370] width 97 height 23
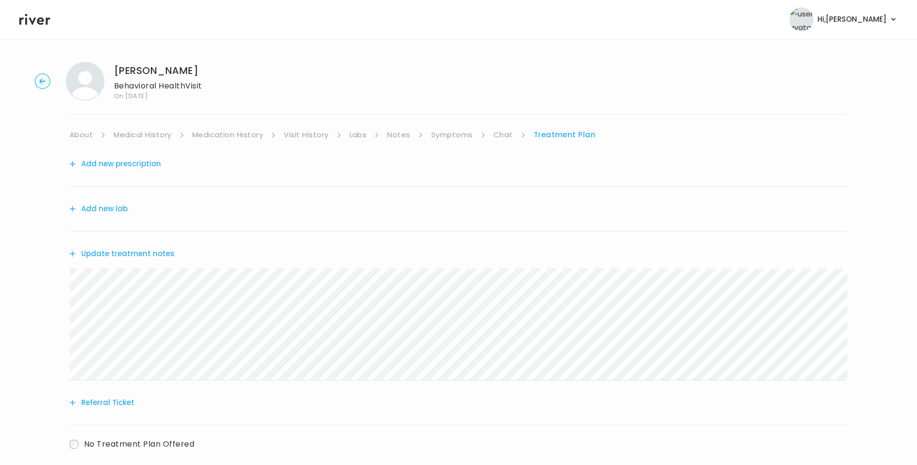
click at [132, 258] on button "Update treatment notes" at bounding box center [122, 254] width 105 height 14
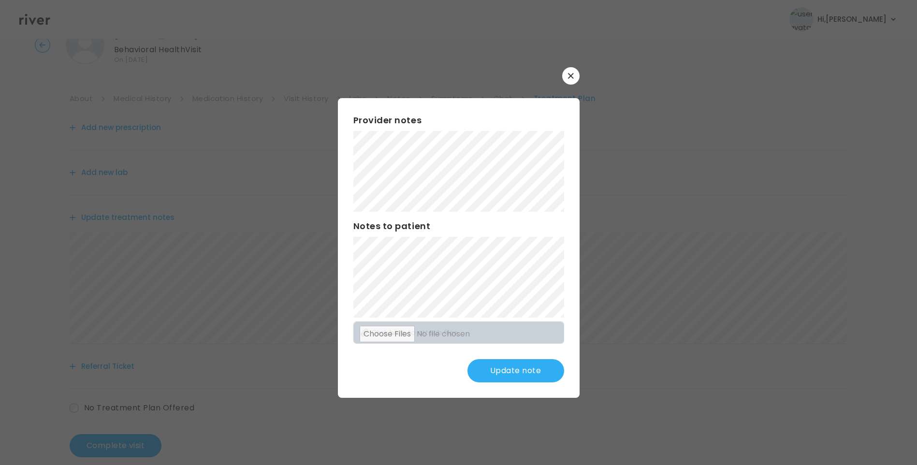
scroll to position [52, 0]
click at [494, 376] on button "Update note" at bounding box center [515, 370] width 97 height 23
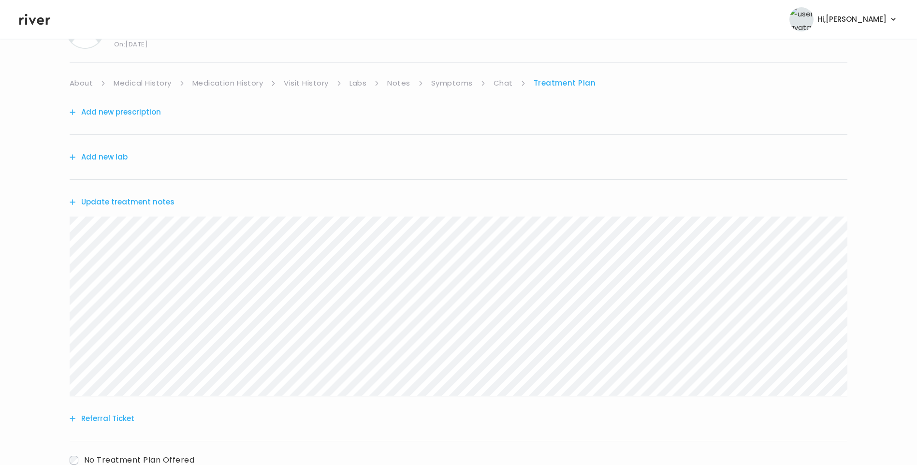
click at [161, 204] on button "Update treatment notes" at bounding box center [122, 202] width 105 height 14
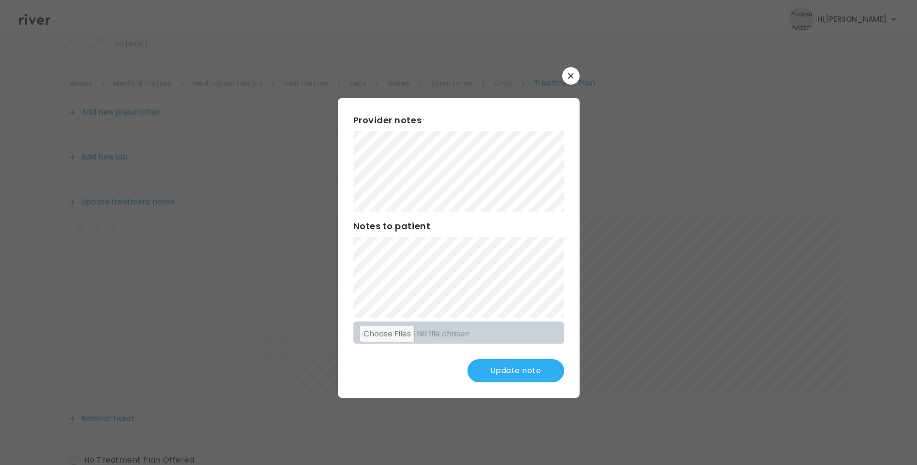
click at [520, 373] on button "Update note" at bounding box center [515, 370] width 97 height 23
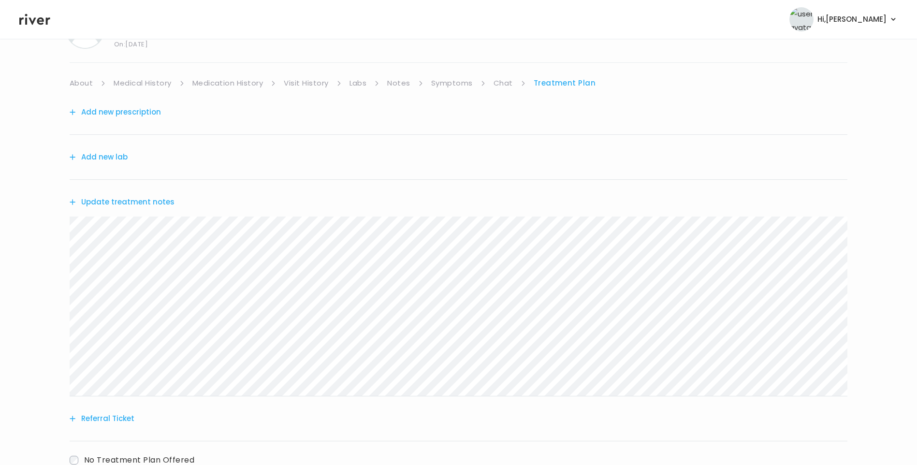
click at [35, 221] on div "BARBARA TONER Behavioral Health Visit On: 14 Oct 2025 About Medical History Med…" at bounding box center [458, 259] width 917 height 515
click at [113, 417] on button "Referral Ticket" at bounding box center [102, 419] width 65 height 14
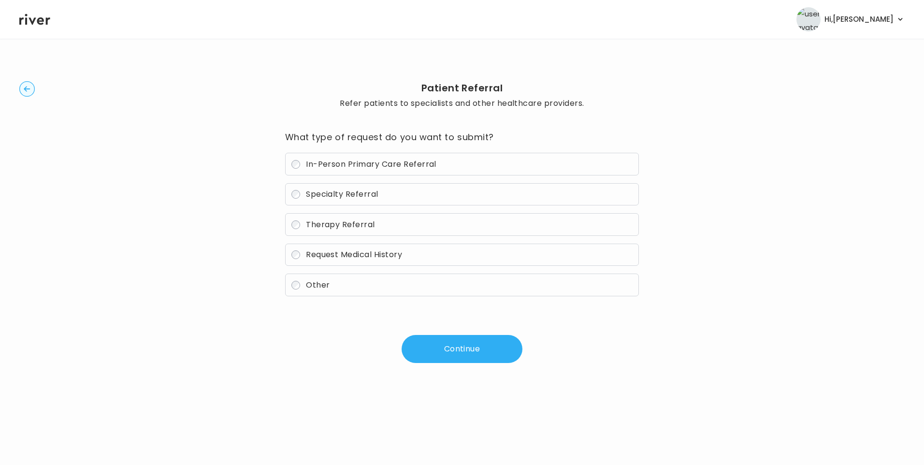
click at [335, 225] on span "Therapy Referral" at bounding box center [340, 224] width 69 height 11
click at [441, 340] on button "Continue" at bounding box center [462, 349] width 121 height 28
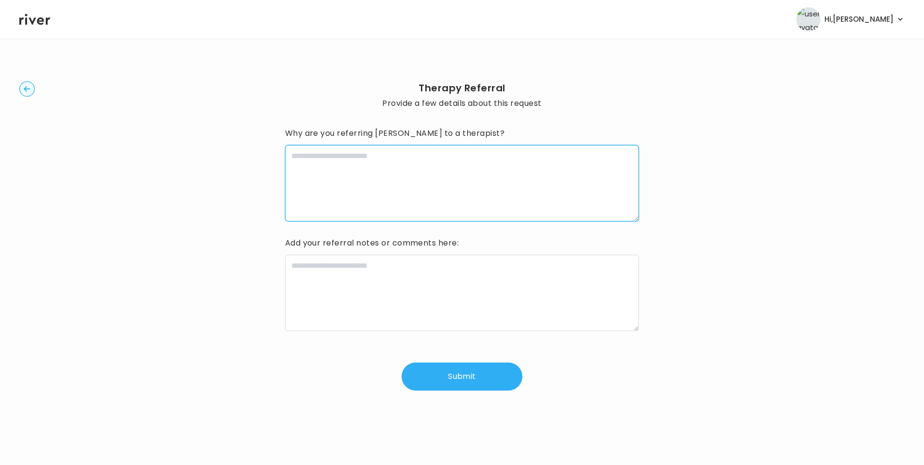
click at [413, 188] on textarea at bounding box center [462, 183] width 354 height 76
type textarea "**********"
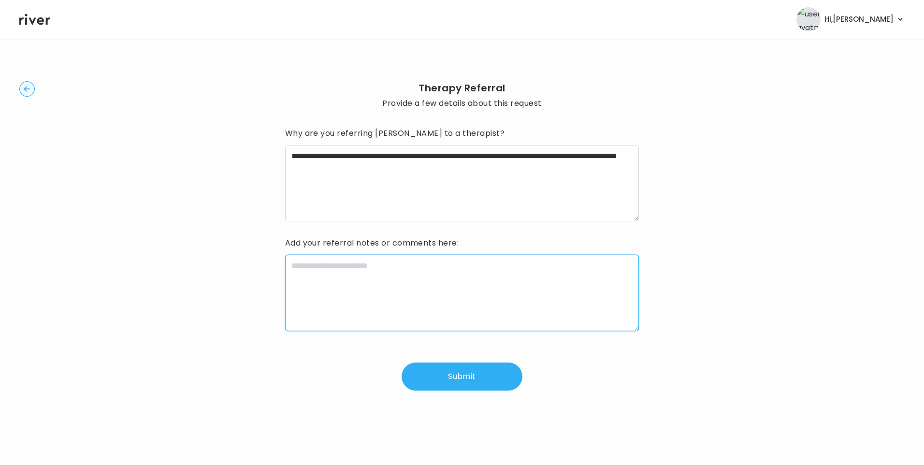
click at [408, 280] on textarea at bounding box center [462, 293] width 354 height 76
paste textarea "**********"
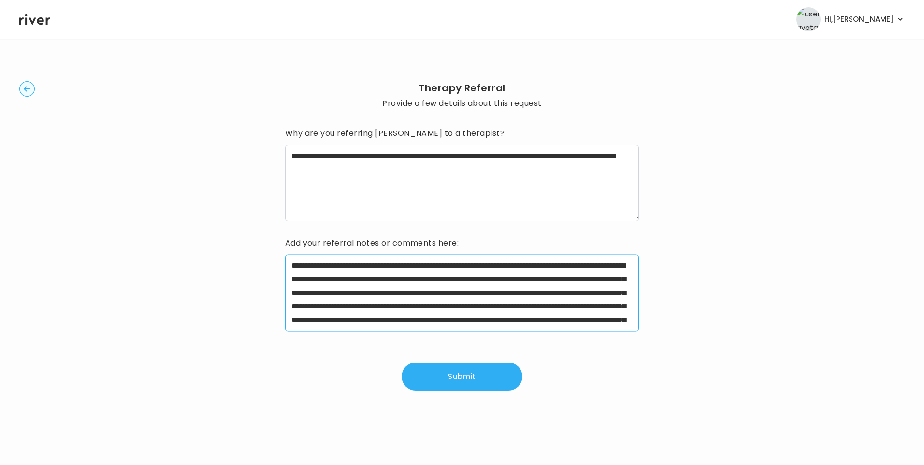
drag, startPoint x: 322, startPoint y: 265, endPoint x: 463, endPoint y: 268, distance: 141.1
click at [463, 268] on textarea "**********" at bounding box center [462, 293] width 354 height 76
click at [336, 293] on textarea "**********" at bounding box center [462, 293] width 354 height 76
click at [529, 293] on textarea "**********" at bounding box center [462, 293] width 354 height 76
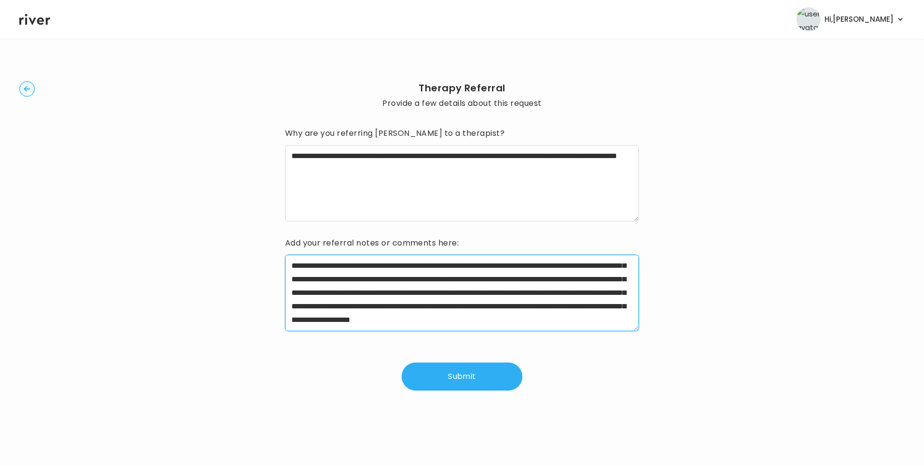
scroll to position [95, 0]
drag, startPoint x: 381, startPoint y: 266, endPoint x: 337, endPoint y: 282, distance: 47.2
click at [337, 282] on textarea "**********" at bounding box center [462, 293] width 354 height 76
click at [581, 277] on textarea "**********" at bounding box center [462, 293] width 354 height 76
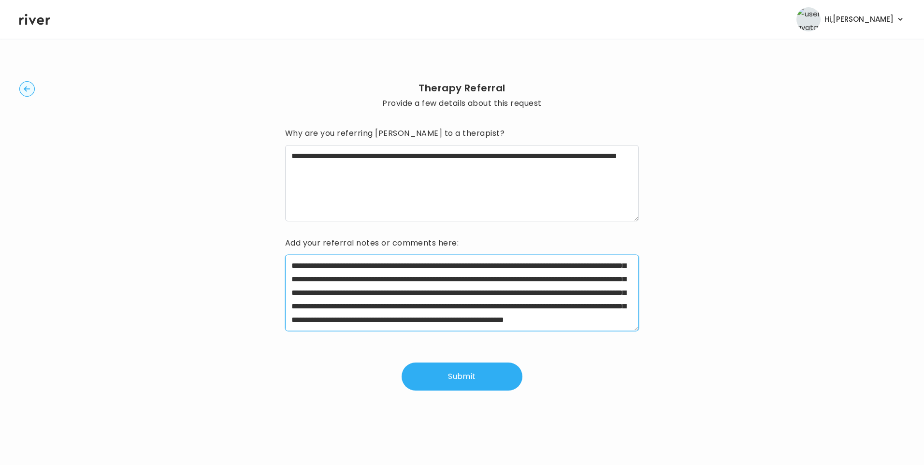
drag, startPoint x: 562, startPoint y: 293, endPoint x: 570, endPoint y: 305, distance: 15.0
click at [570, 305] on textarea "**********" at bounding box center [462, 293] width 354 height 76
click at [540, 320] on textarea "**********" at bounding box center [462, 293] width 354 height 76
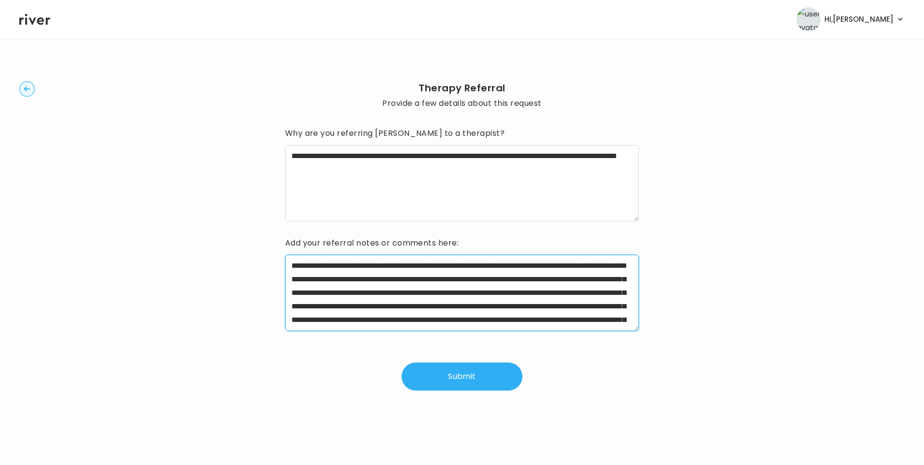
type textarea "**********"
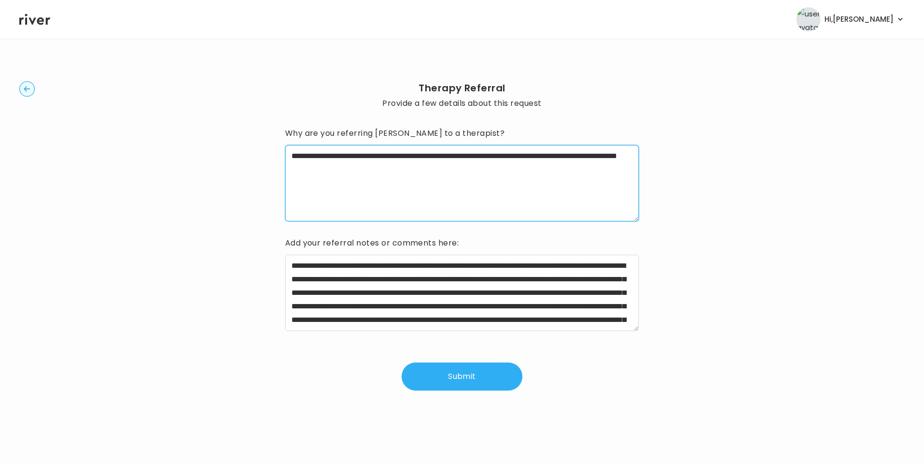
click at [531, 173] on textarea "**********" at bounding box center [462, 183] width 354 height 76
click at [475, 377] on button "Submit" at bounding box center [462, 376] width 121 height 28
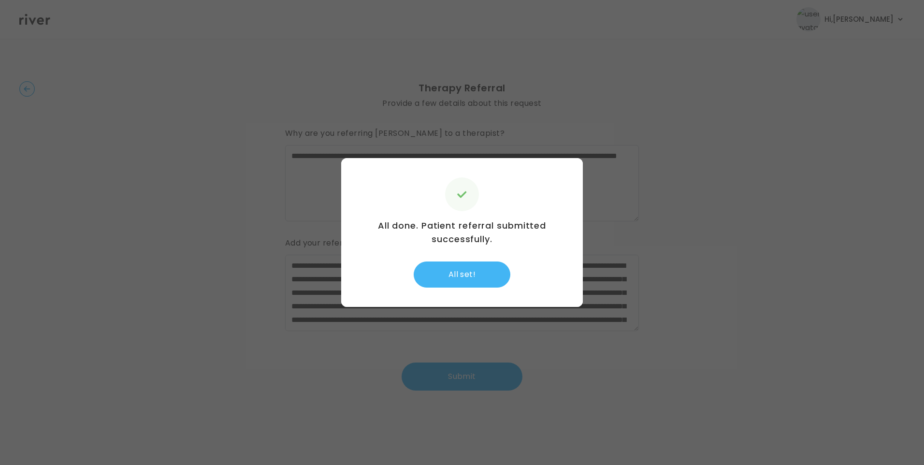
click at [462, 272] on button "All set!" at bounding box center [462, 274] width 97 height 26
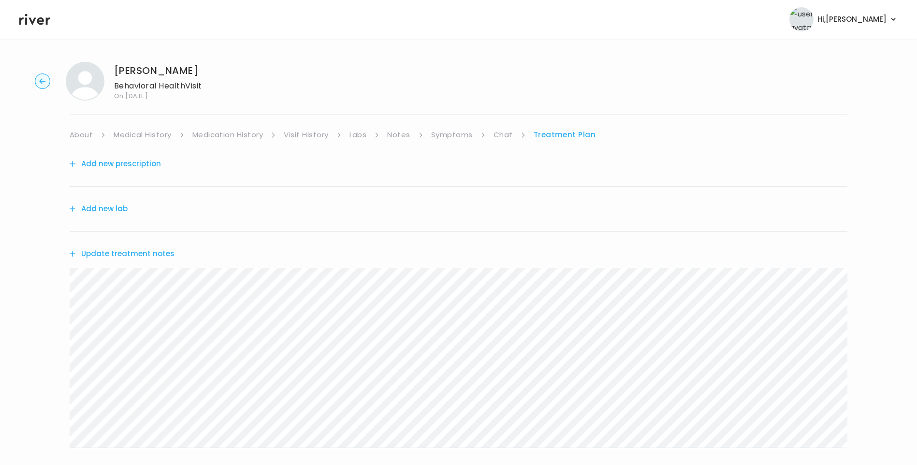
click at [131, 136] on link "Medical History" at bounding box center [142, 135] width 57 height 14
click at [563, 133] on link "Treatment Plan" at bounding box center [567, 135] width 60 height 14
click at [502, 132] on link "Chat" at bounding box center [502, 135] width 19 height 14
click at [33, 20] on icon at bounding box center [34, 19] width 31 height 14
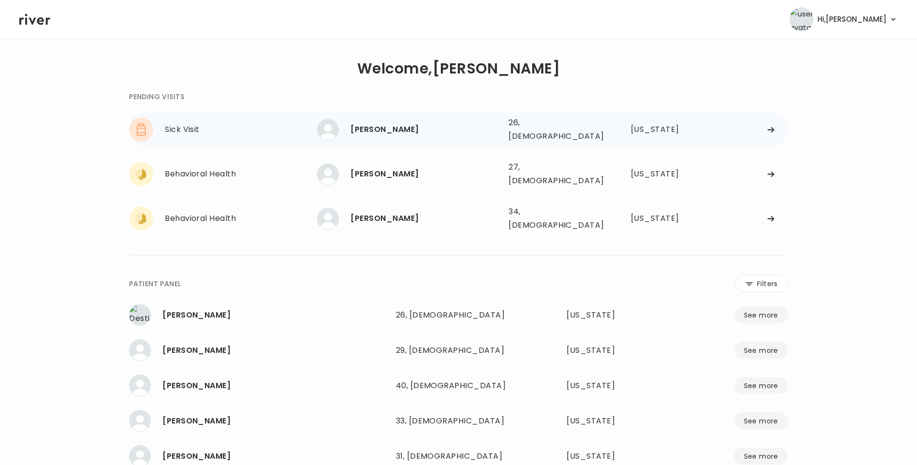
click at [415, 133] on div "[PERSON_NAME]" at bounding box center [425, 130] width 150 height 14
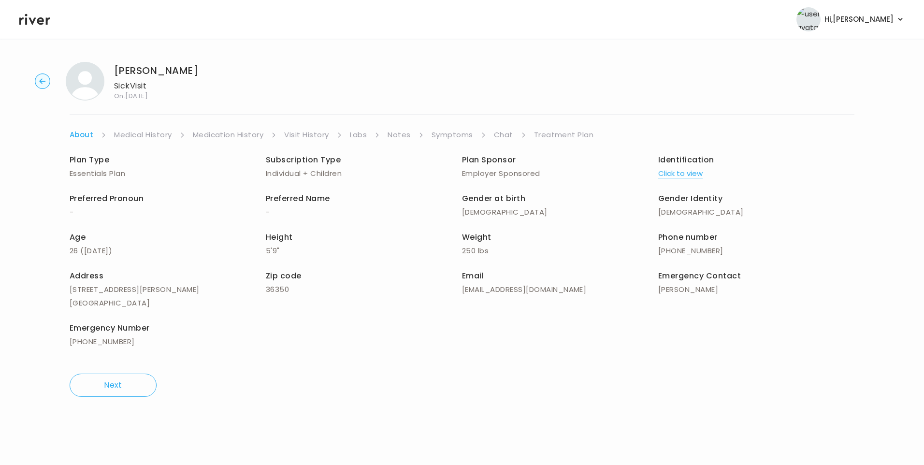
click at [305, 129] on link "Visit History" at bounding box center [306, 135] width 44 height 14
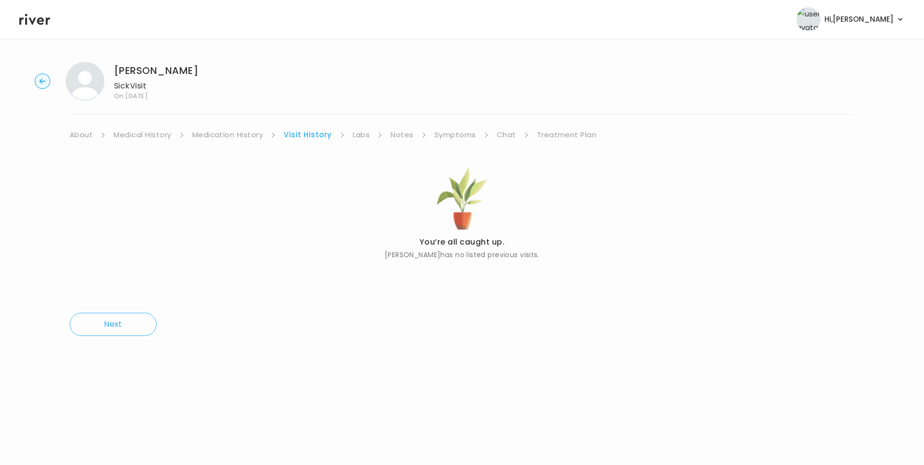
click at [79, 141] on link "About" at bounding box center [81, 135] width 23 height 14
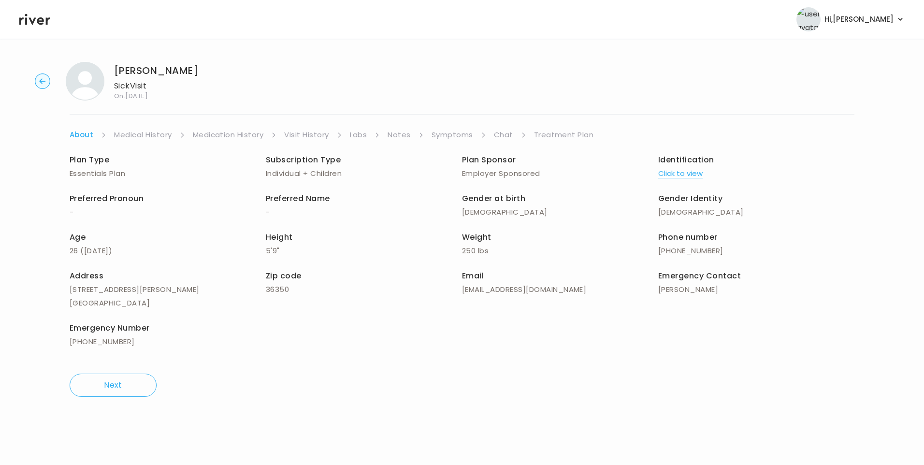
click at [685, 170] on button "Click to view" at bounding box center [680, 174] width 44 height 14
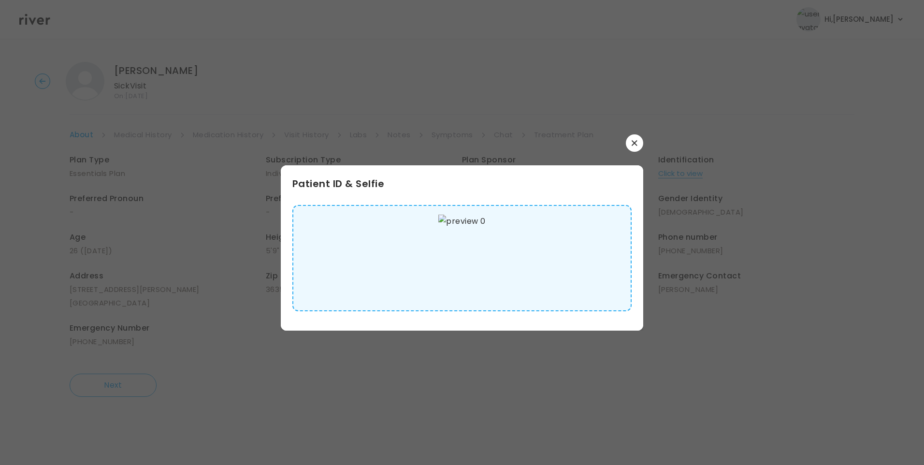
click at [485, 263] on img at bounding box center [461, 258] width 47 height 87
click at [632, 145] on icon "button" at bounding box center [633, 142] width 5 height 5
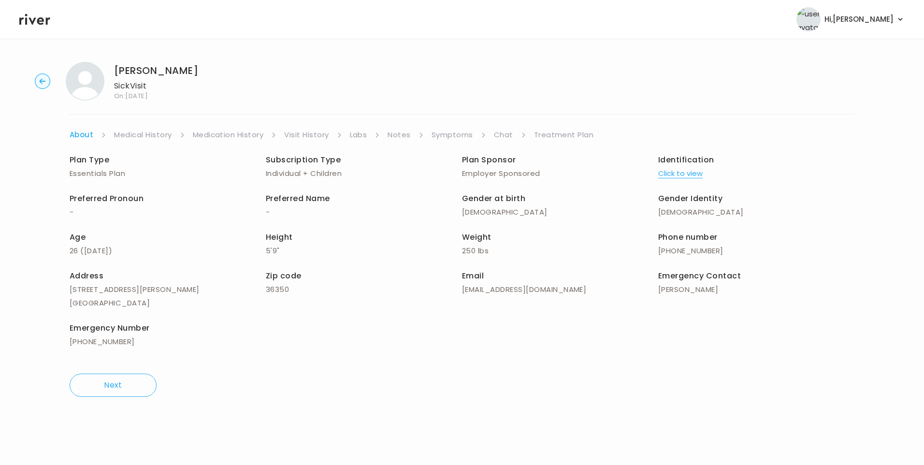
click at [156, 131] on link "Medical History" at bounding box center [142, 135] width 57 height 14
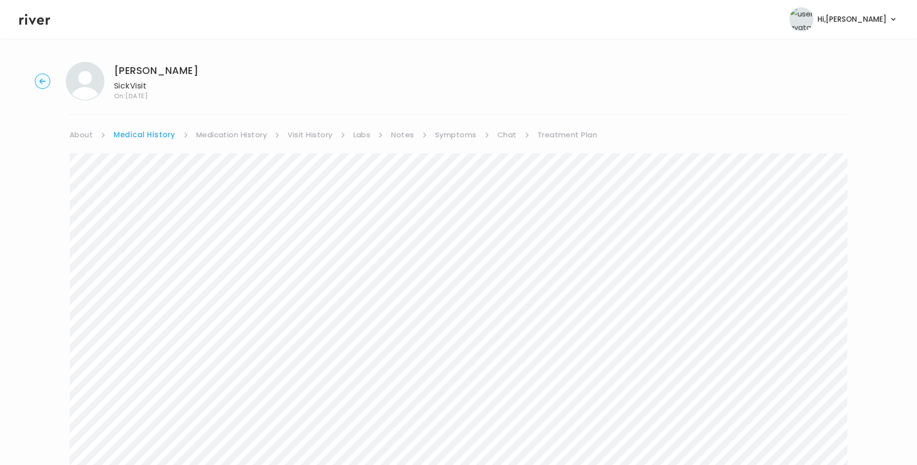
click at [468, 133] on link "Symptoms" at bounding box center [456, 135] width 42 height 14
click at [502, 140] on link "Chat" at bounding box center [504, 135] width 19 height 14
click at [562, 134] on link "Treatment Plan" at bounding box center [564, 135] width 60 height 14
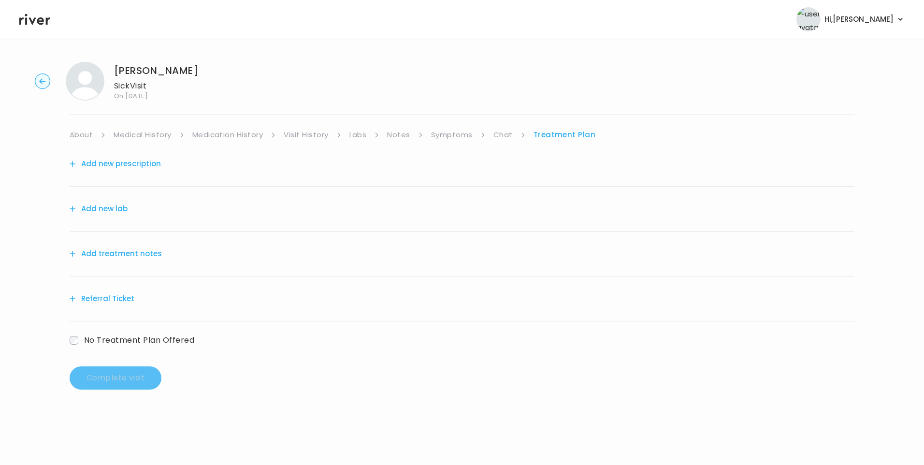
click at [140, 254] on button "Add treatment notes" at bounding box center [116, 254] width 92 height 14
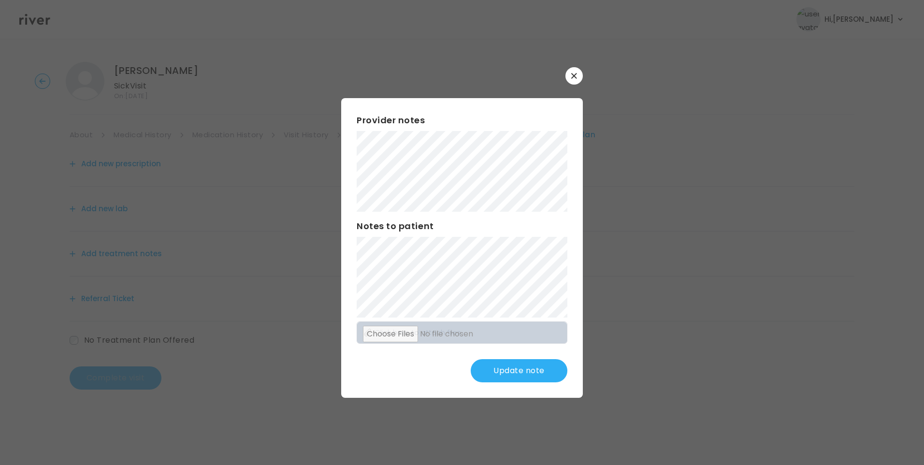
click at [503, 359] on button "Update note" at bounding box center [519, 370] width 97 height 23
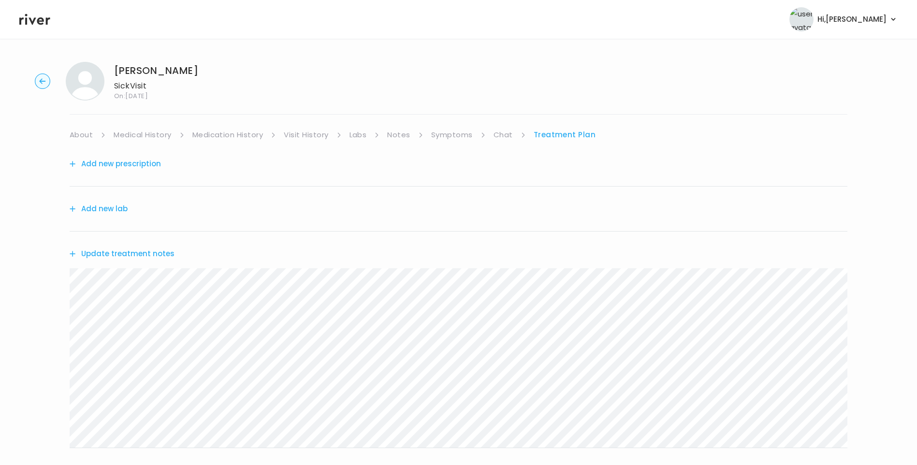
drag, startPoint x: 456, startPoint y: 138, endPoint x: 460, endPoint y: 141, distance: 5.0
click at [456, 138] on link "Symptoms" at bounding box center [452, 135] width 42 height 14
click at [568, 134] on link "Treatment Plan" at bounding box center [565, 135] width 60 height 14
click at [459, 135] on link "Symptoms" at bounding box center [452, 135] width 42 height 14
click at [571, 131] on link "Treatment Plan" at bounding box center [565, 135] width 60 height 14
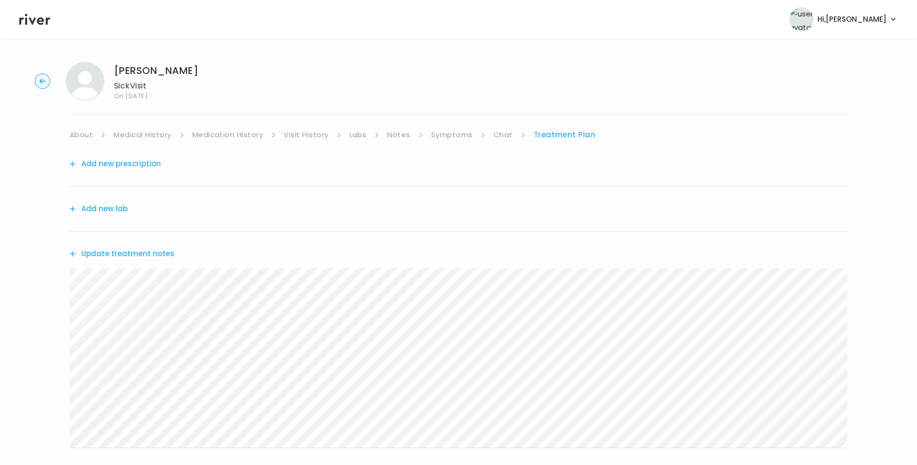
click at [121, 250] on button "Update treatment notes" at bounding box center [122, 254] width 105 height 14
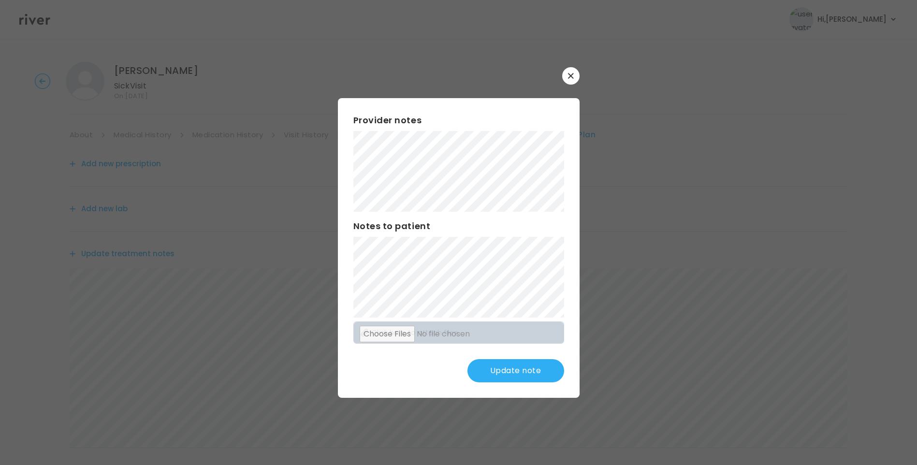
click at [530, 371] on button "Update note" at bounding box center [515, 370] width 97 height 23
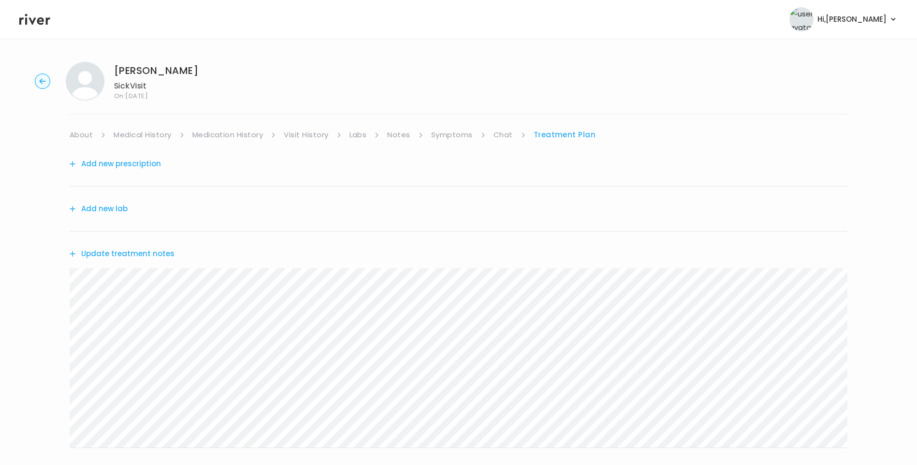
click at [87, 134] on link "About" at bounding box center [81, 135] width 23 height 14
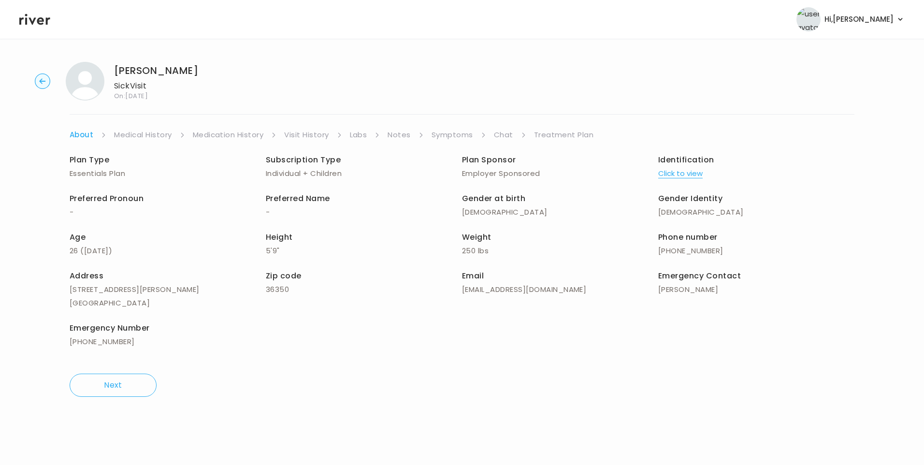
click at [545, 136] on link "Treatment Plan" at bounding box center [564, 135] width 60 height 14
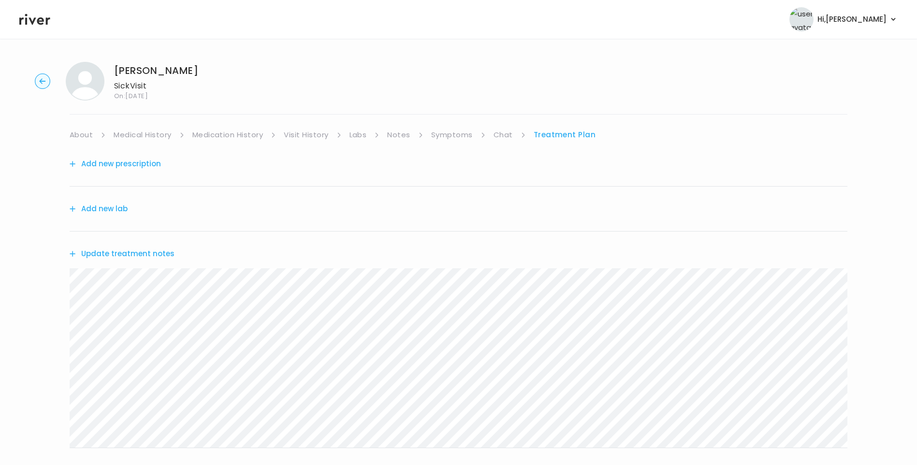
click at [160, 253] on button "Update treatment notes" at bounding box center [122, 254] width 105 height 14
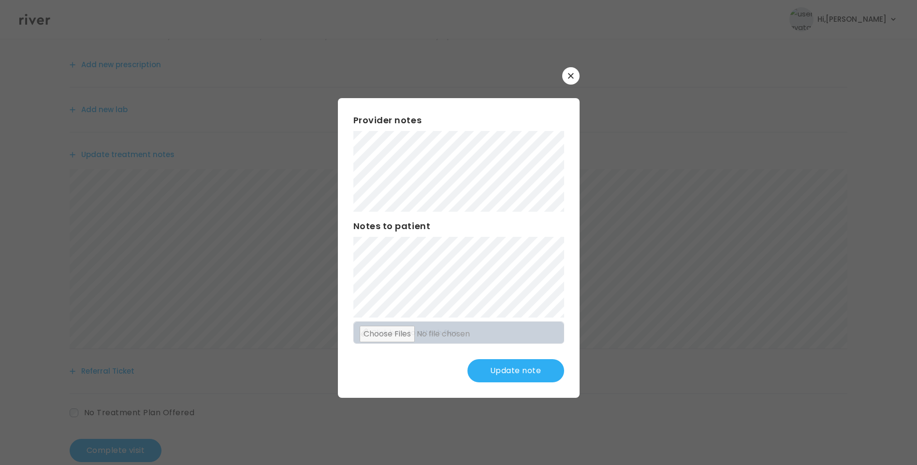
scroll to position [119, 0]
click at [524, 381] on button "Update note" at bounding box center [515, 370] width 97 height 23
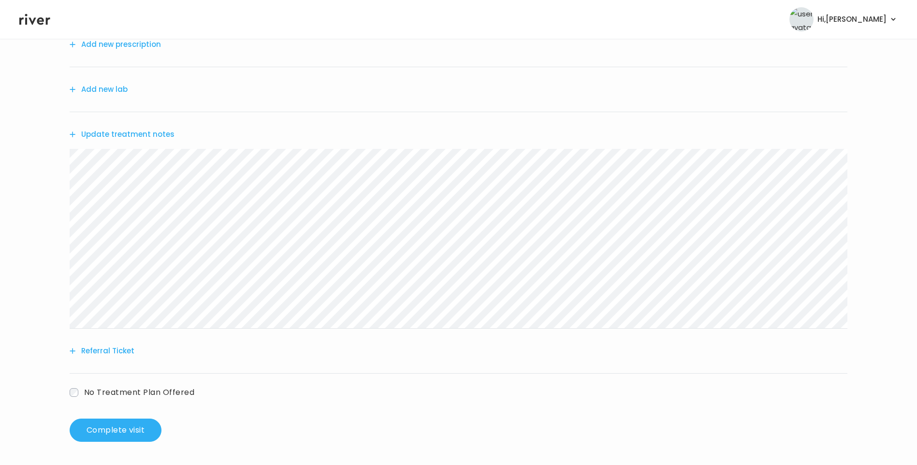
click at [63, 171] on div "Syvana Kelley Sick Visit On: 14 Oct 2025 About Medical History Medication Histo…" at bounding box center [458, 192] width 917 height 515
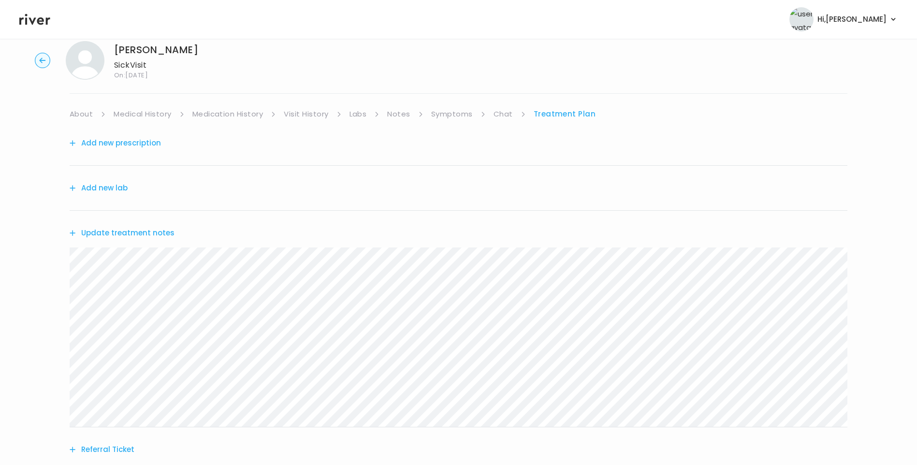
scroll to position [0, 0]
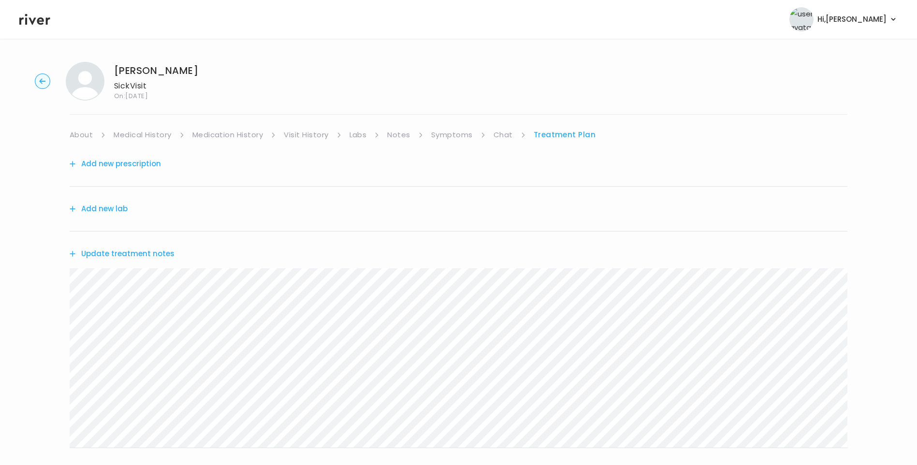
click at [465, 132] on link "Symptoms" at bounding box center [452, 135] width 42 height 14
click at [574, 136] on link "Treatment Plan" at bounding box center [565, 135] width 60 height 14
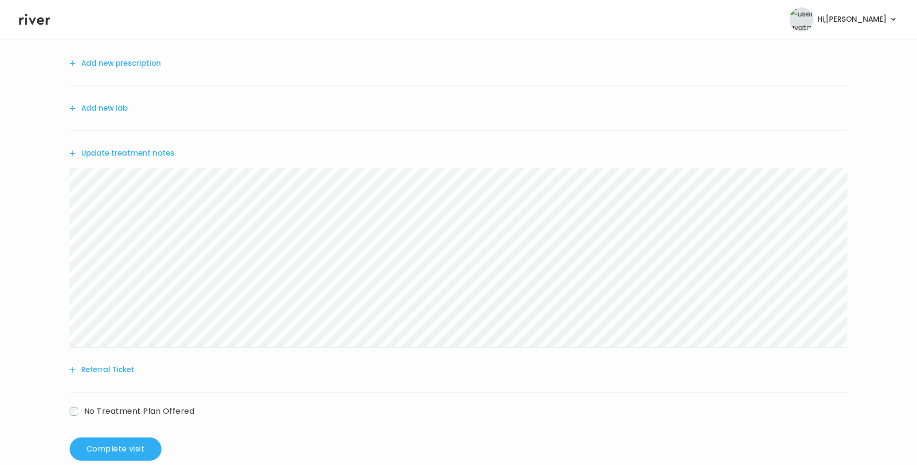
scroll to position [119, 0]
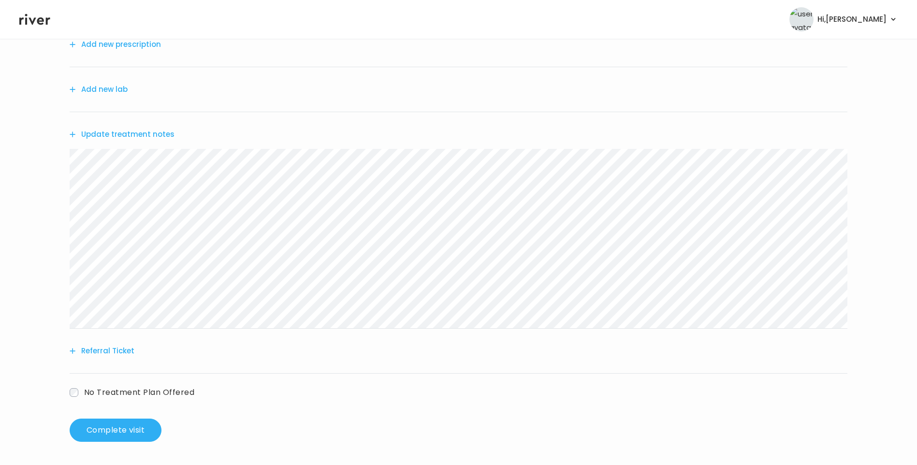
click at [112, 351] on button "Referral Ticket" at bounding box center [102, 351] width 65 height 14
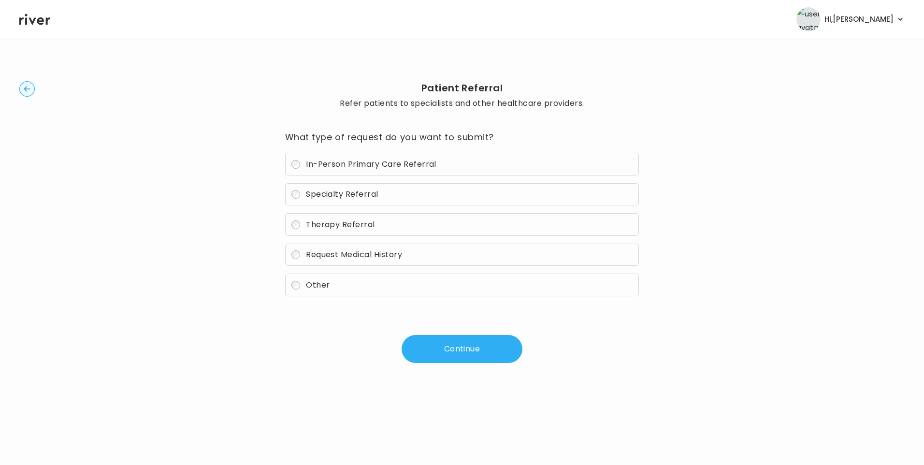
click at [345, 168] on span "In-Person Primary Care Referral" at bounding box center [371, 163] width 130 height 11
click at [452, 347] on button "Continue" at bounding box center [462, 349] width 121 height 28
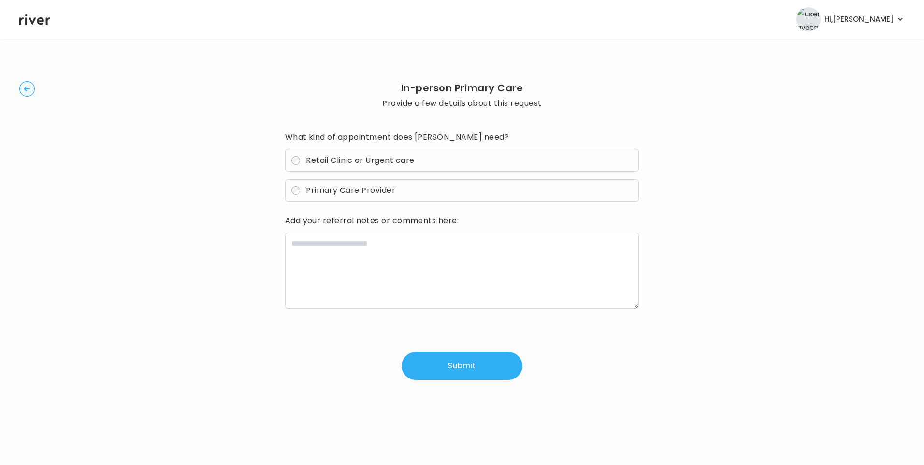
click at [370, 157] on span "Retail Clinic or Urgent care" at bounding box center [360, 160] width 108 height 11
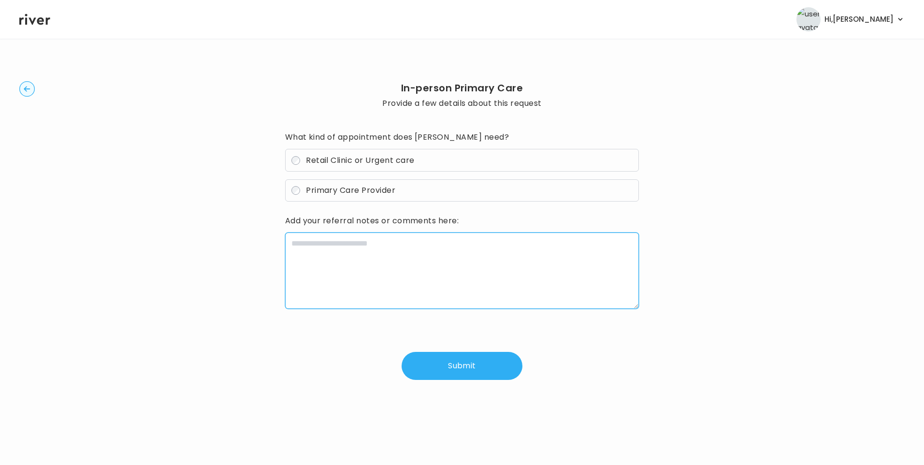
click at [371, 252] on textarea at bounding box center [462, 270] width 354 height 76
paste textarea "**********"
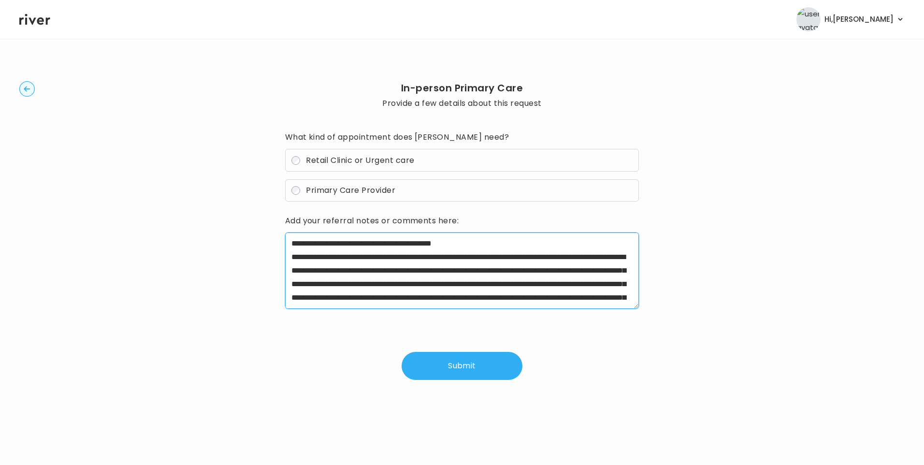
drag, startPoint x: 321, startPoint y: 258, endPoint x: 468, endPoint y: 260, distance: 146.4
click at [468, 260] on textarea "**********" at bounding box center [462, 270] width 354 height 76
click at [592, 272] on textarea "**********" at bounding box center [462, 270] width 354 height 76
click at [402, 284] on textarea "**********" at bounding box center [462, 270] width 354 height 76
drag, startPoint x: 301, startPoint y: 297, endPoint x: 618, endPoint y: 298, distance: 316.9
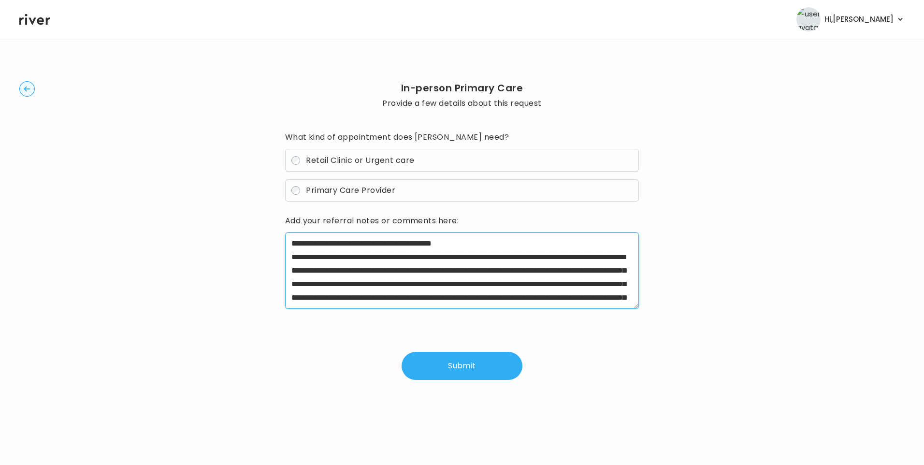
click at [618, 298] on textarea "**********" at bounding box center [462, 270] width 354 height 76
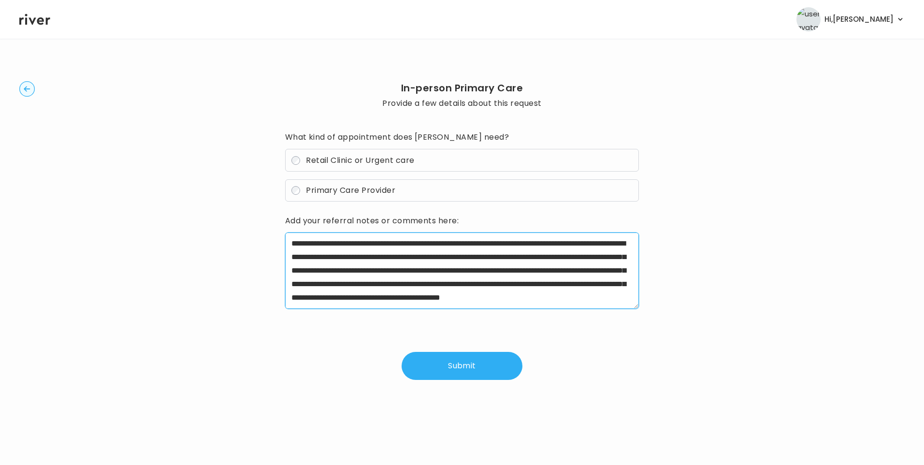
scroll to position [26, 0]
drag, startPoint x: 290, startPoint y: 298, endPoint x: 540, endPoint y: 280, distance: 250.0
click at [540, 280] on textarea "**********" at bounding box center [462, 270] width 354 height 76
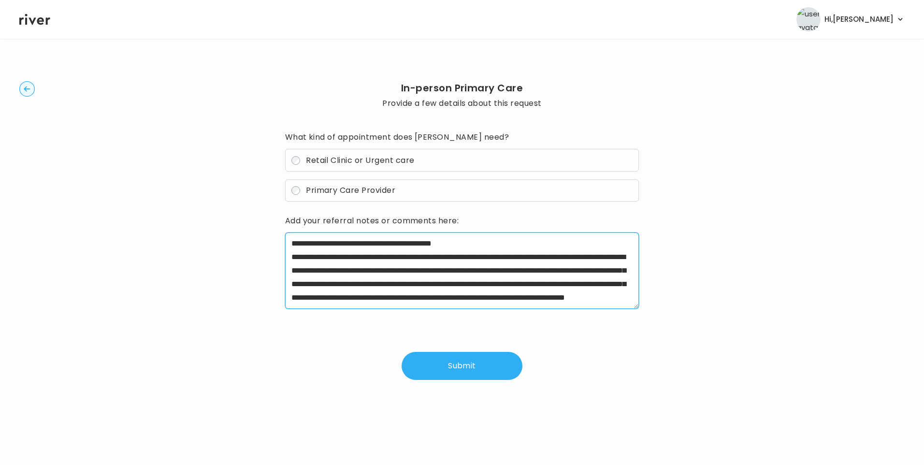
drag, startPoint x: 572, startPoint y: 272, endPoint x: 626, endPoint y: 285, distance: 55.6
click at [626, 285] on textarea "**********" at bounding box center [462, 270] width 354 height 76
click at [541, 296] on textarea "**********" at bounding box center [462, 270] width 354 height 76
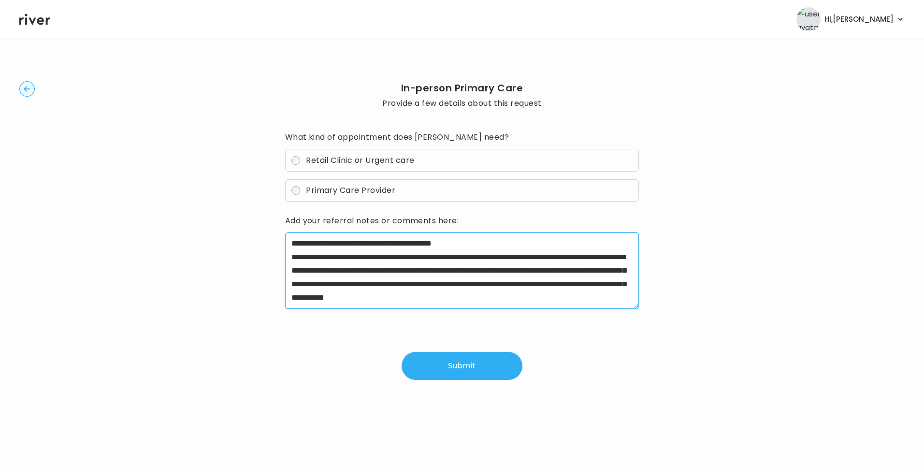
click at [490, 243] on textarea "**********" at bounding box center [462, 270] width 354 height 76
click at [594, 262] on textarea "**********" at bounding box center [462, 270] width 354 height 76
click at [538, 294] on textarea "**********" at bounding box center [462, 270] width 354 height 76
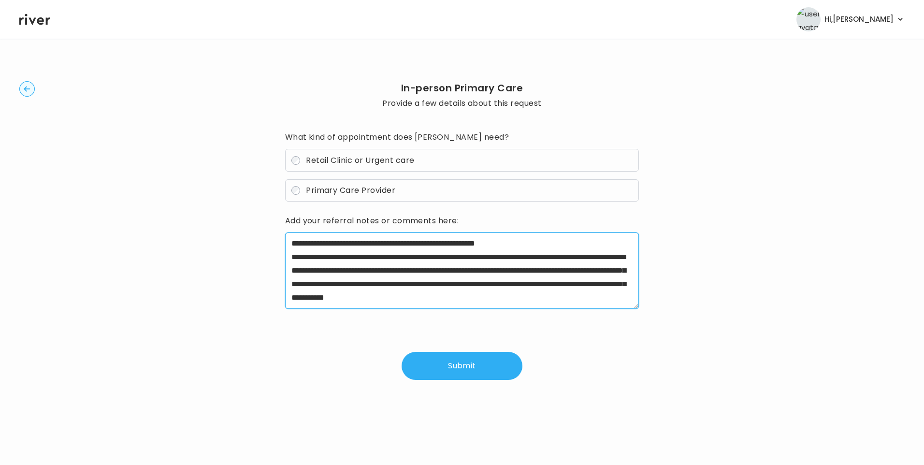
type textarea "**********"
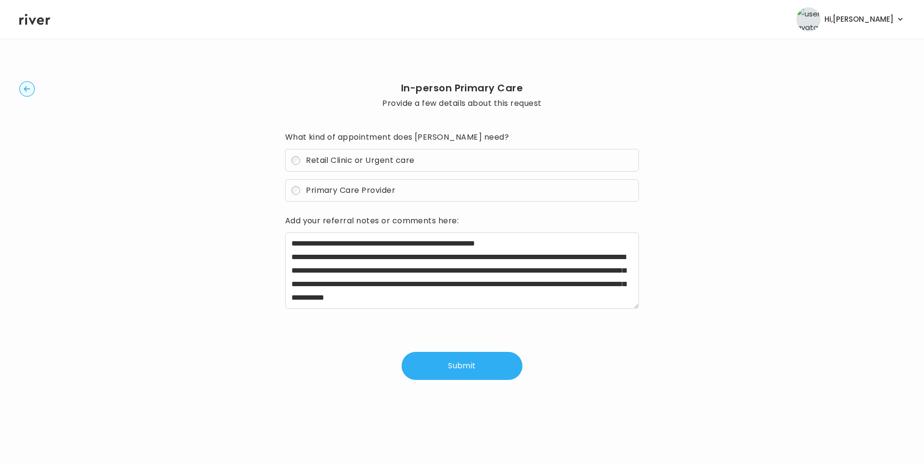
click at [471, 372] on button "Submit" at bounding box center [462, 366] width 121 height 28
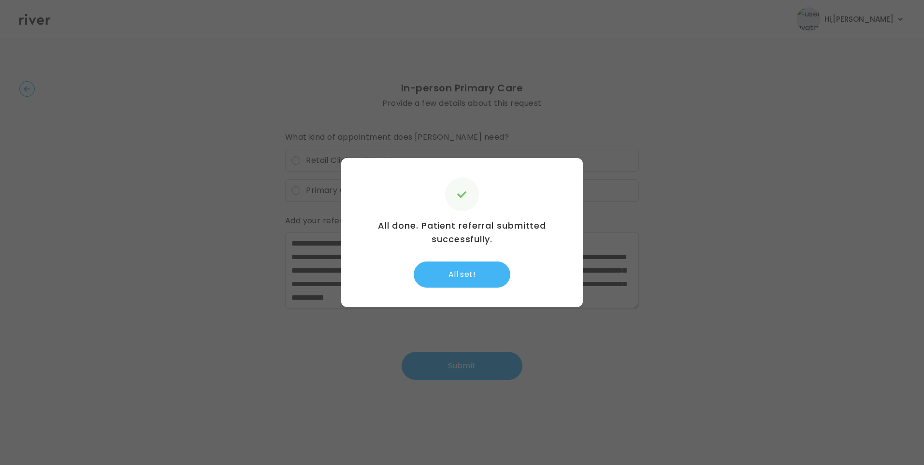
drag, startPoint x: 472, startPoint y: 275, endPoint x: 497, endPoint y: 278, distance: 25.4
click at [473, 275] on button "All set!" at bounding box center [462, 274] width 97 height 26
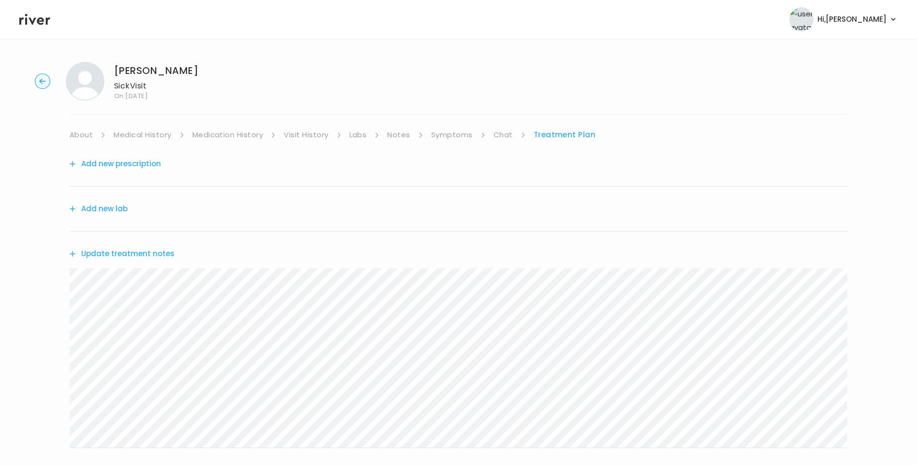
click at [137, 133] on link "Medical History" at bounding box center [142, 135] width 57 height 14
click at [545, 134] on link "Treatment Plan" at bounding box center [567, 135] width 60 height 14
click at [84, 136] on link "About" at bounding box center [81, 135] width 23 height 14
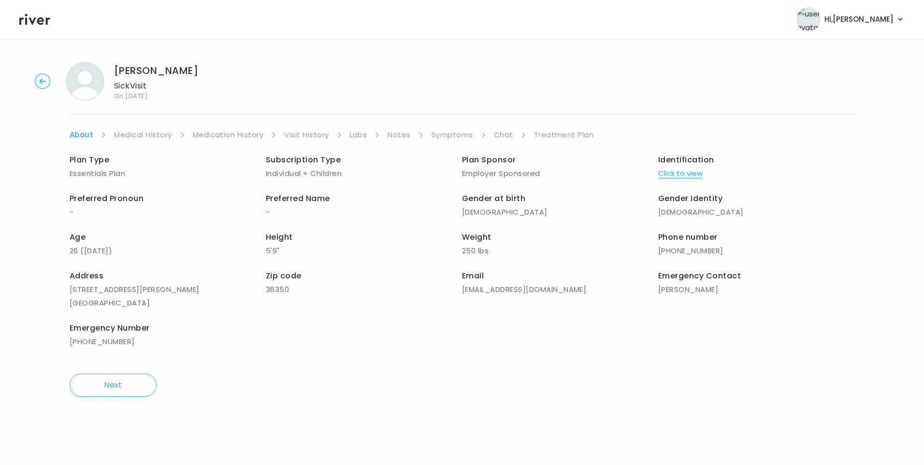
click at [541, 134] on link "Treatment Plan" at bounding box center [564, 135] width 60 height 14
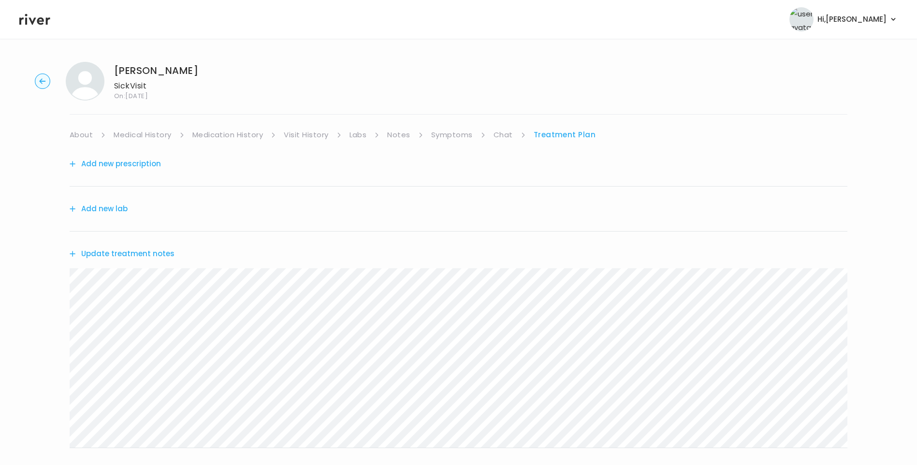
scroll to position [190, 0]
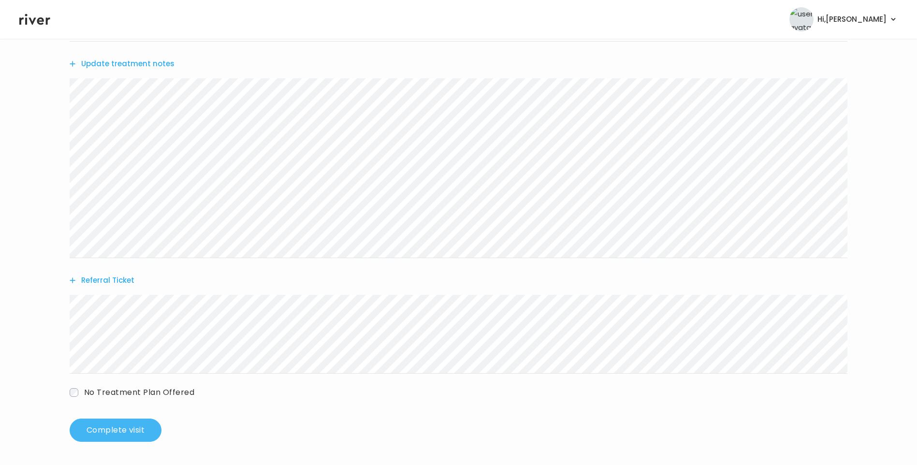
click at [126, 426] on button "Complete visit" at bounding box center [116, 429] width 92 height 23
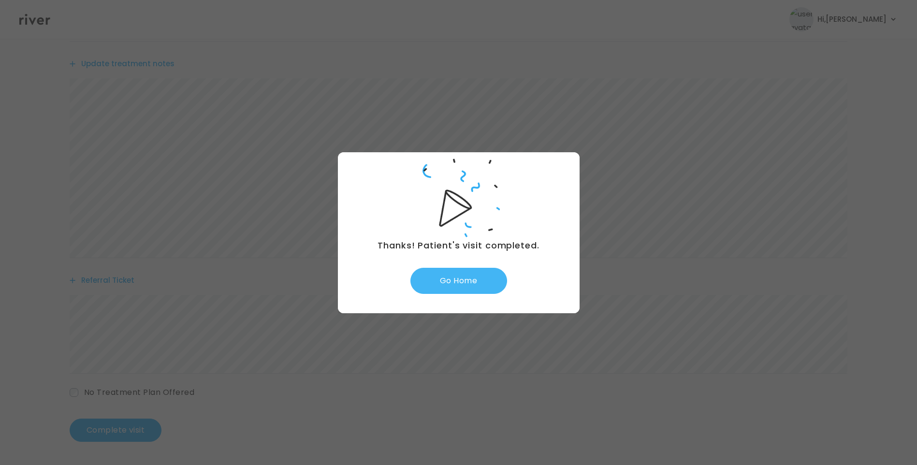
click at [457, 280] on button "Go Home" at bounding box center [458, 281] width 97 height 26
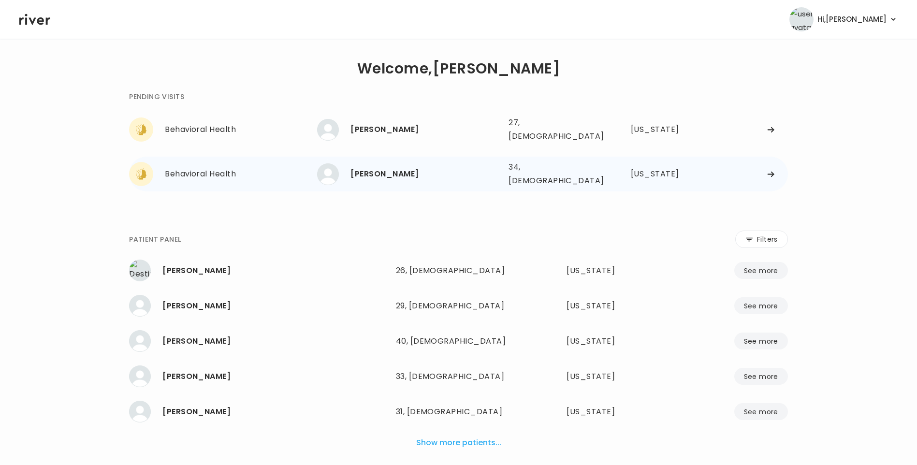
click at [425, 167] on div "[PERSON_NAME]" at bounding box center [425, 174] width 150 height 14
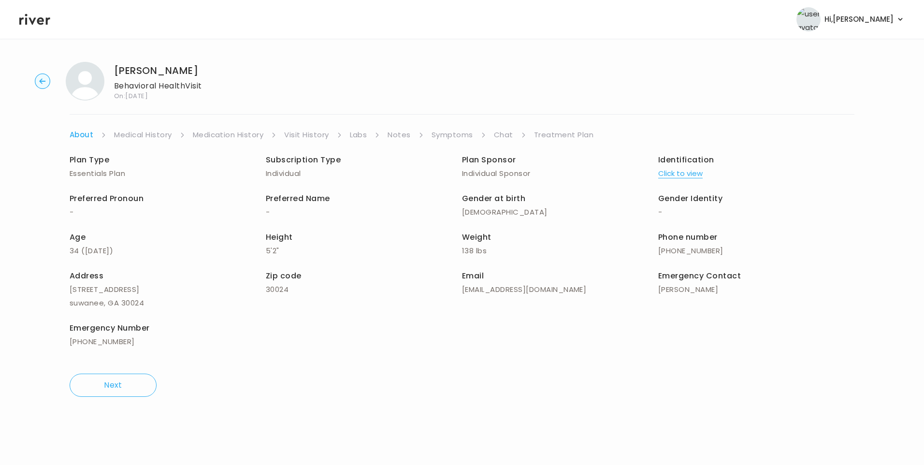
click at [506, 137] on link "Chat" at bounding box center [503, 135] width 19 height 14
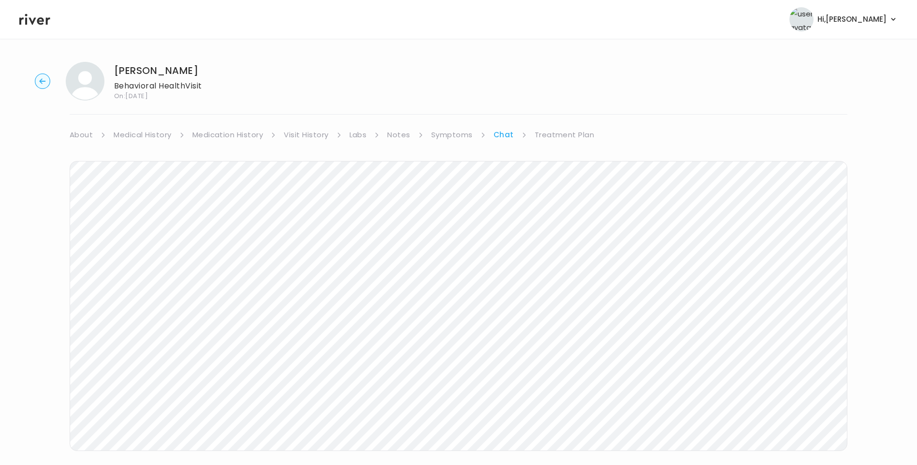
scroll to position [25, 0]
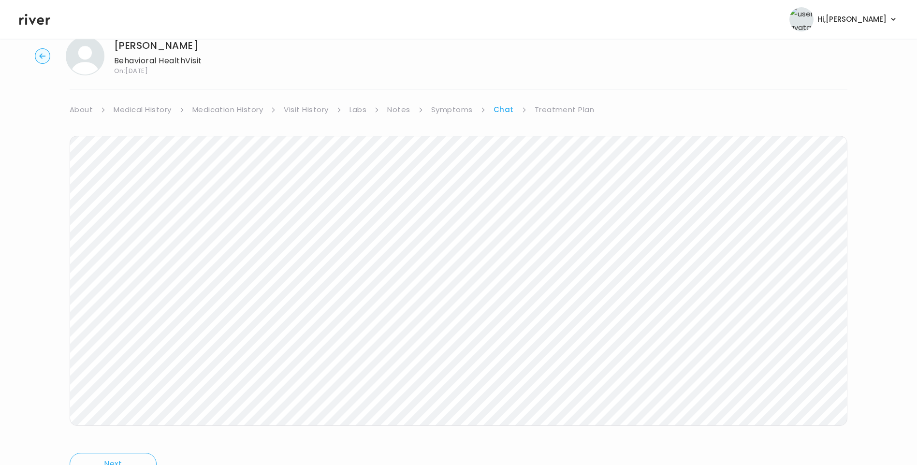
click at [47, 23] on icon at bounding box center [34, 19] width 31 height 11
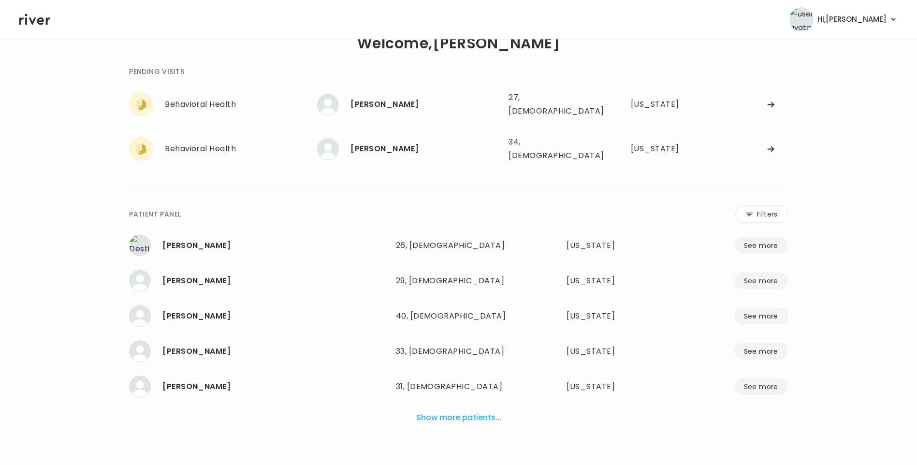
scroll to position [24, 0]
click at [398, 108] on div "[PERSON_NAME]" at bounding box center [425, 106] width 150 height 14
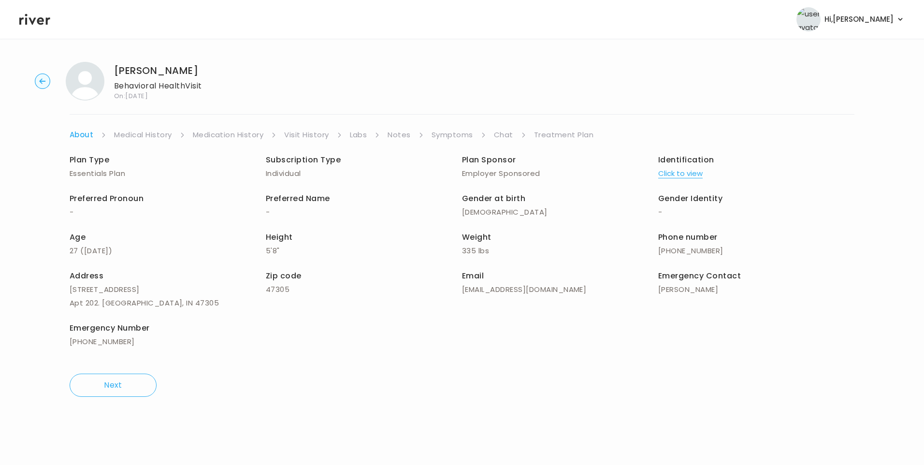
click at [502, 137] on link "Chat" at bounding box center [503, 135] width 19 height 14
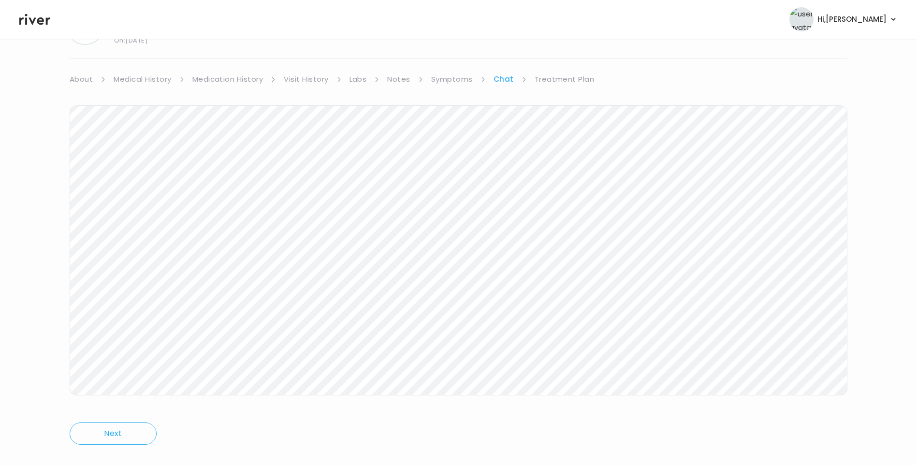
scroll to position [72, 0]
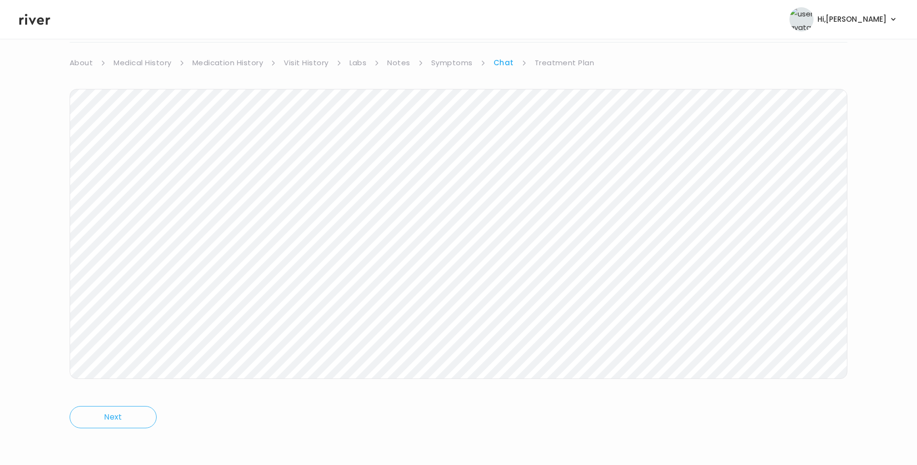
click at [44, 26] on icon at bounding box center [34, 19] width 31 height 14
